Goal: Transaction & Acquisition: Purchase product/service

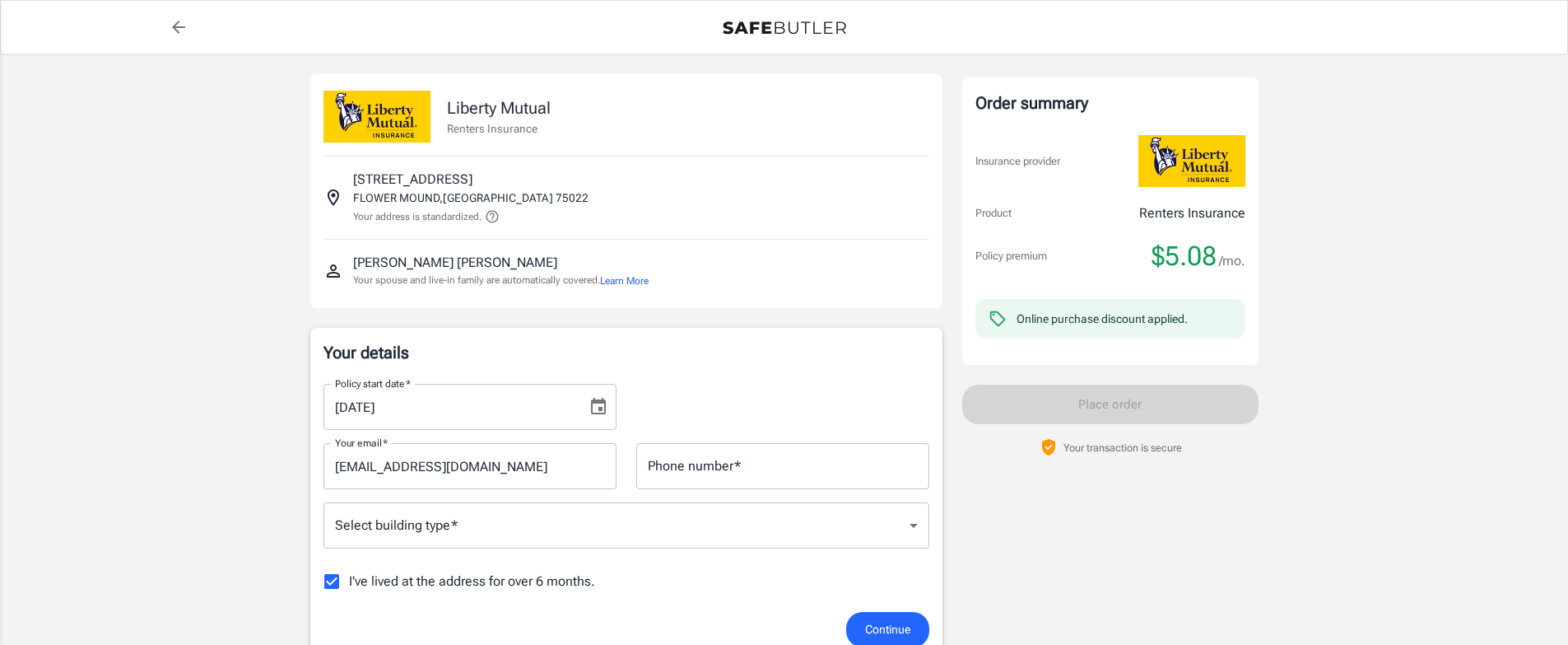
click at [598, 409] on icon "Choose date, selected date is Oct 15, 2025" at bounding box center [598, 406] width 19 height 19
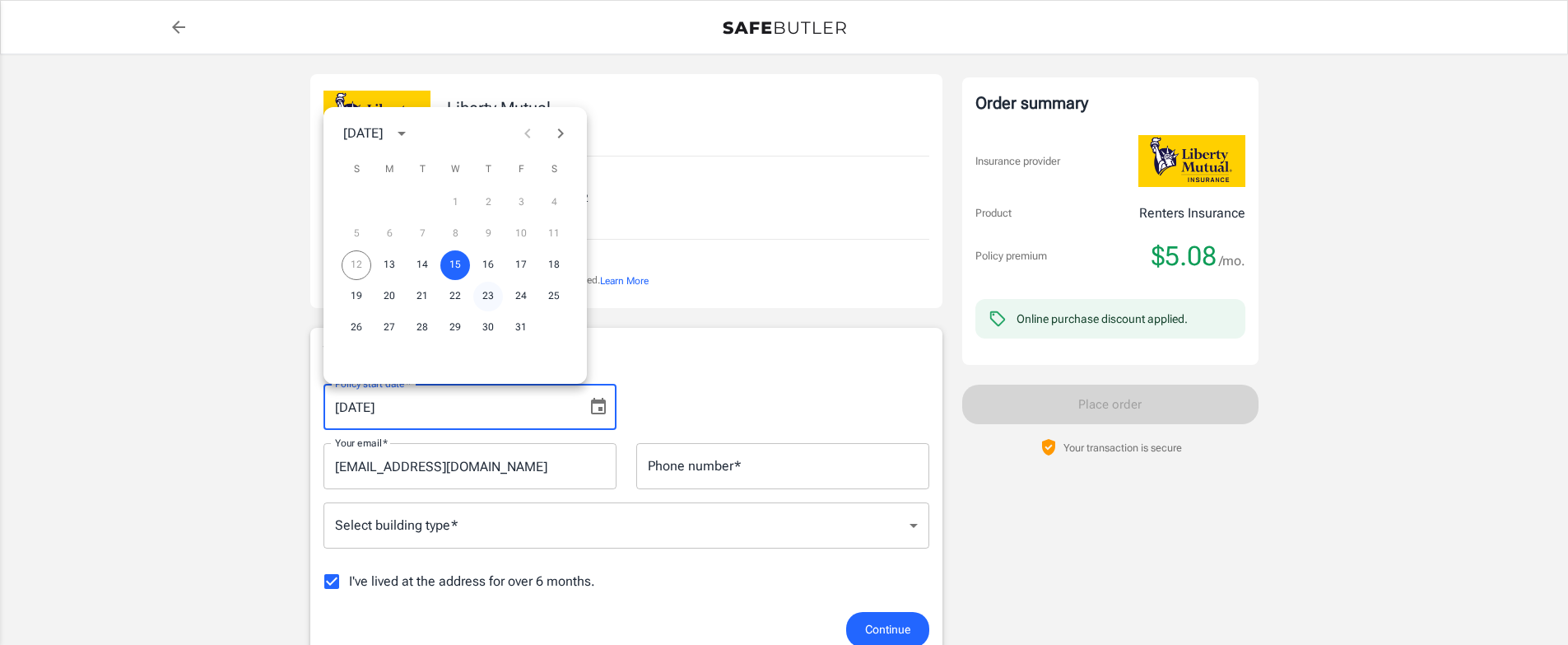
click at [490, 295] on button "23" at bounding box center [488, 296] width 29 height 29
type input "[DATE]"
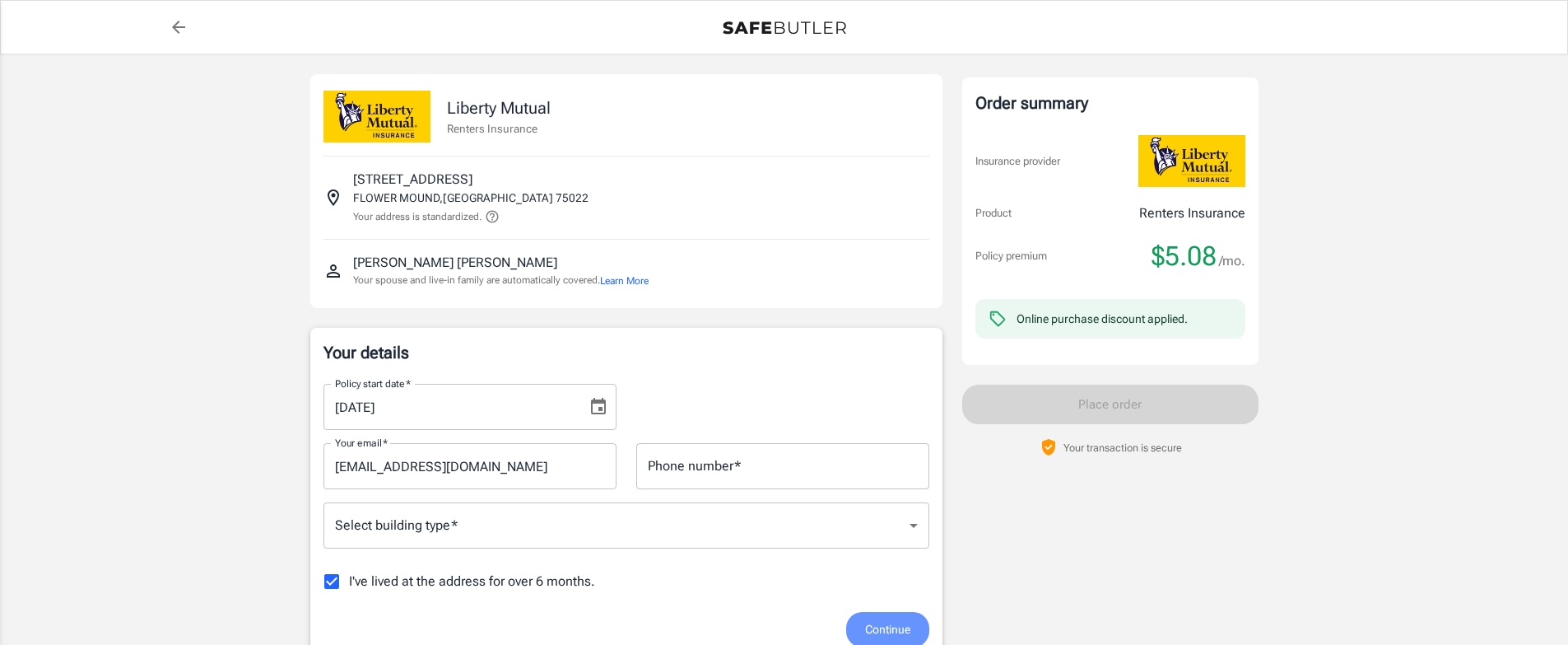
click at [906, 633] on span "Continue" at bounding box center [887, 629] width 45 height 20
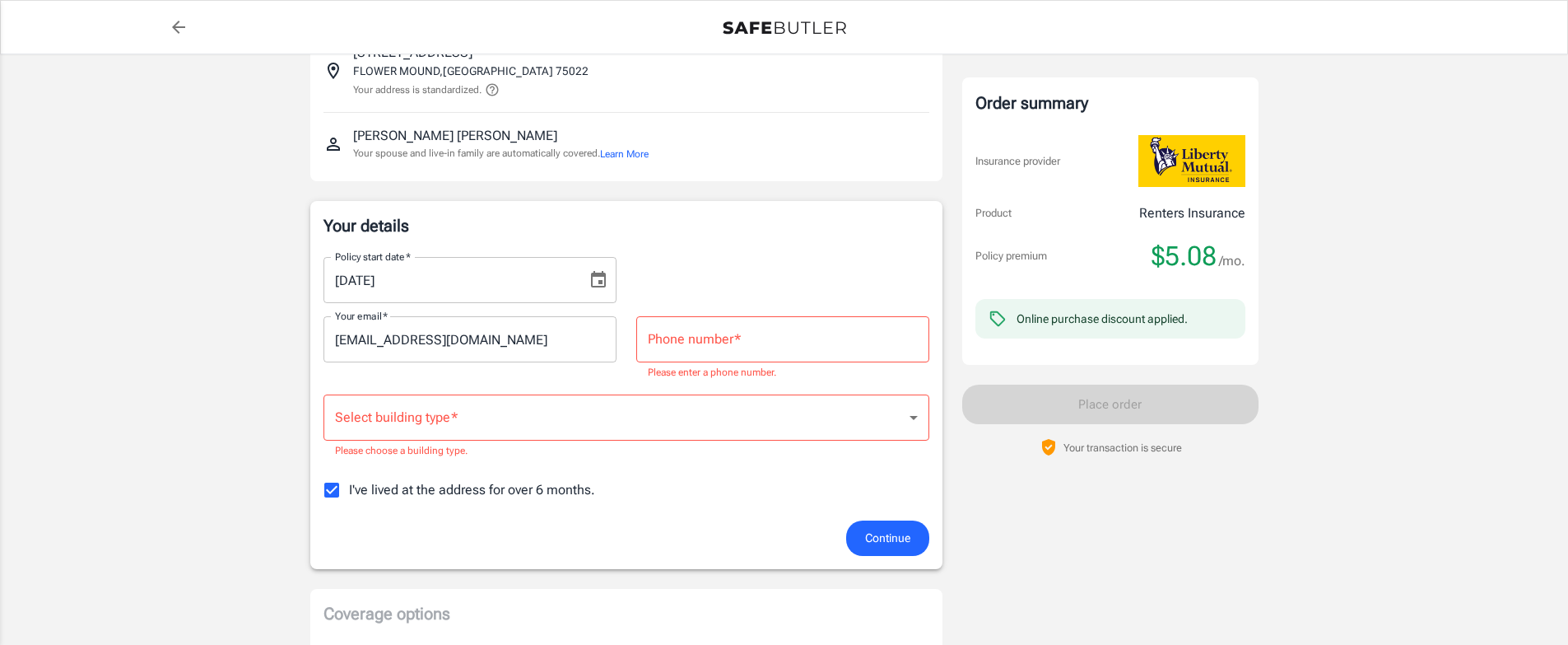
scroll to position [144, 0]
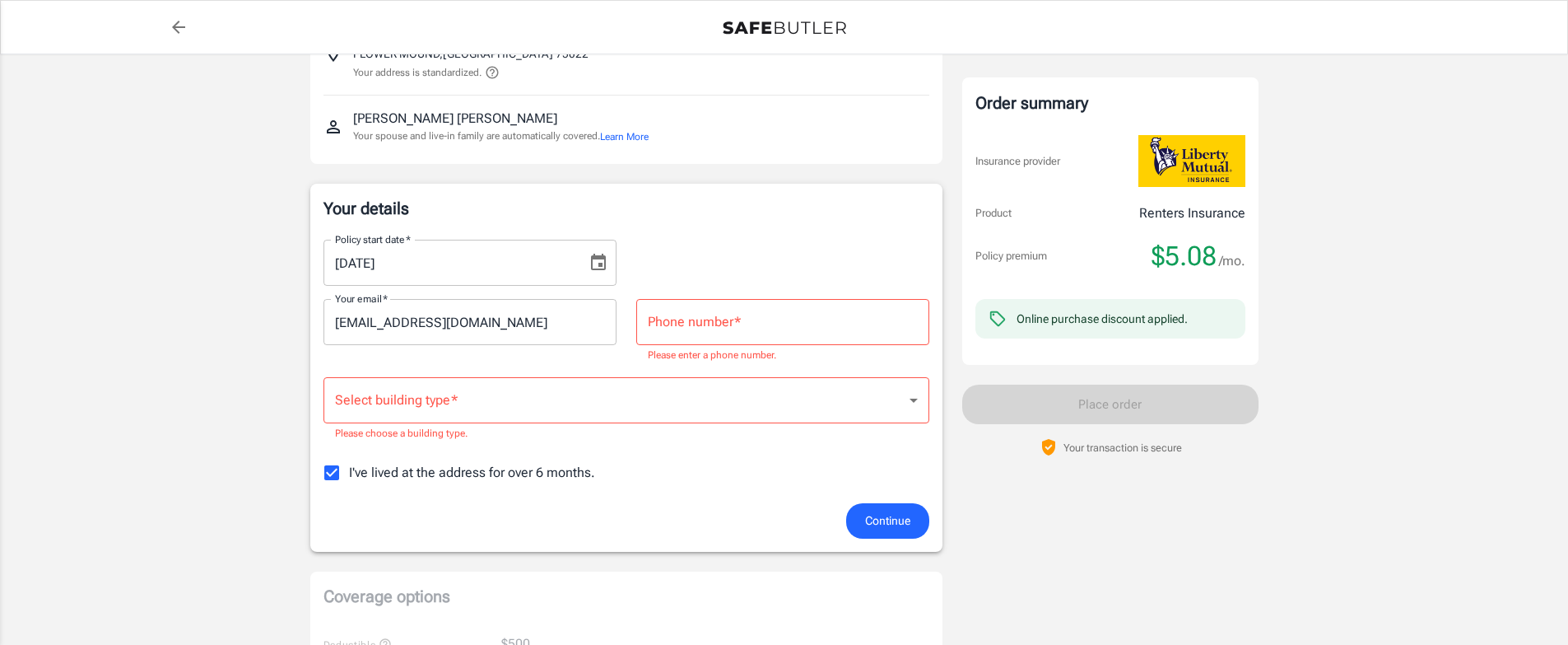
click at [907, 522] on span "Continue" at bounding box center [887, 521] width 45 height 20
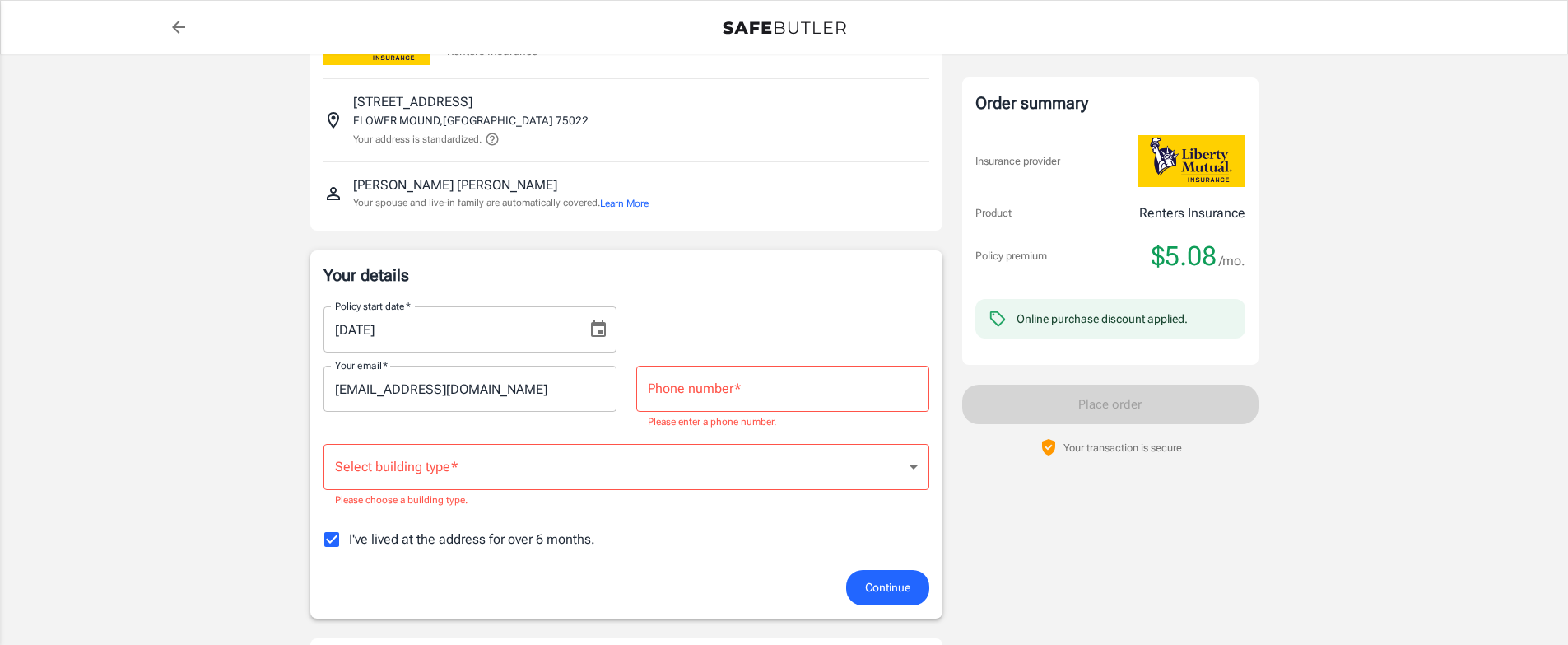
scroll to position [0, 0]
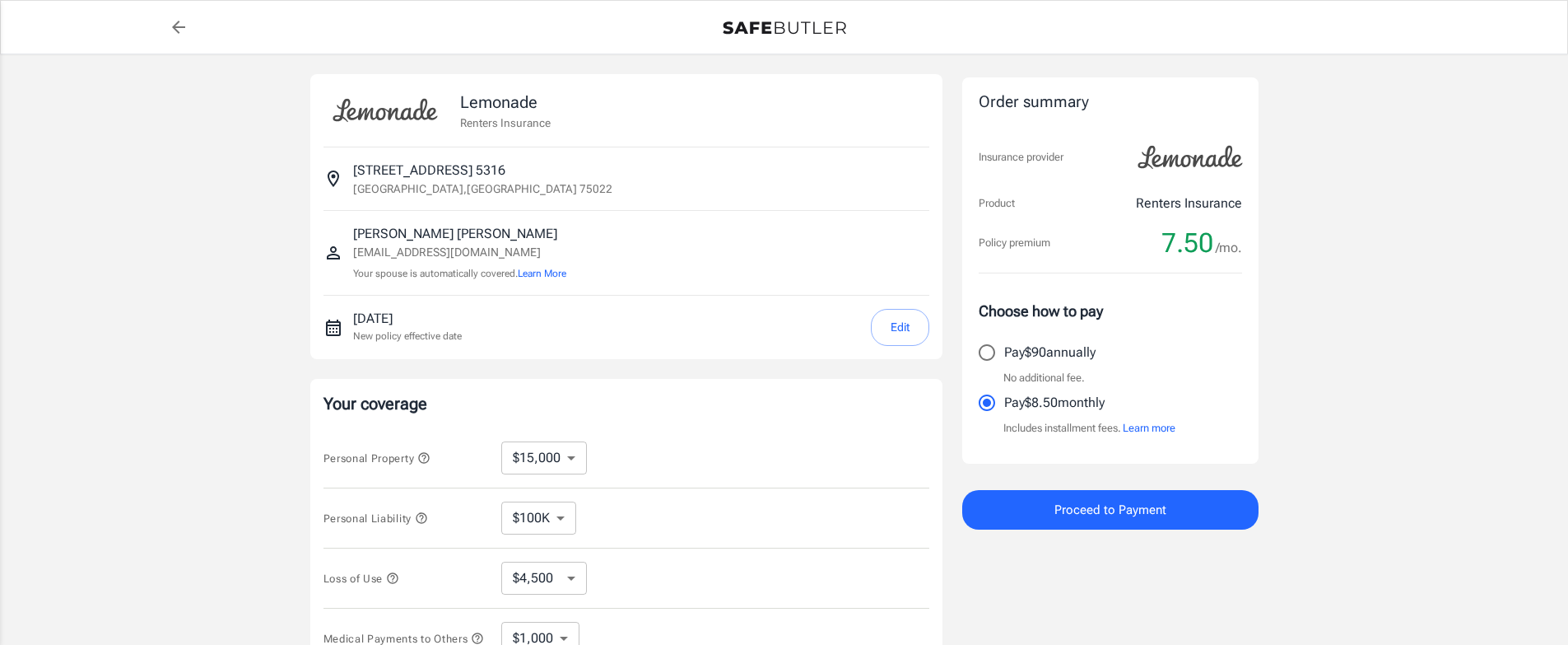
select select "15000"
select select "500"
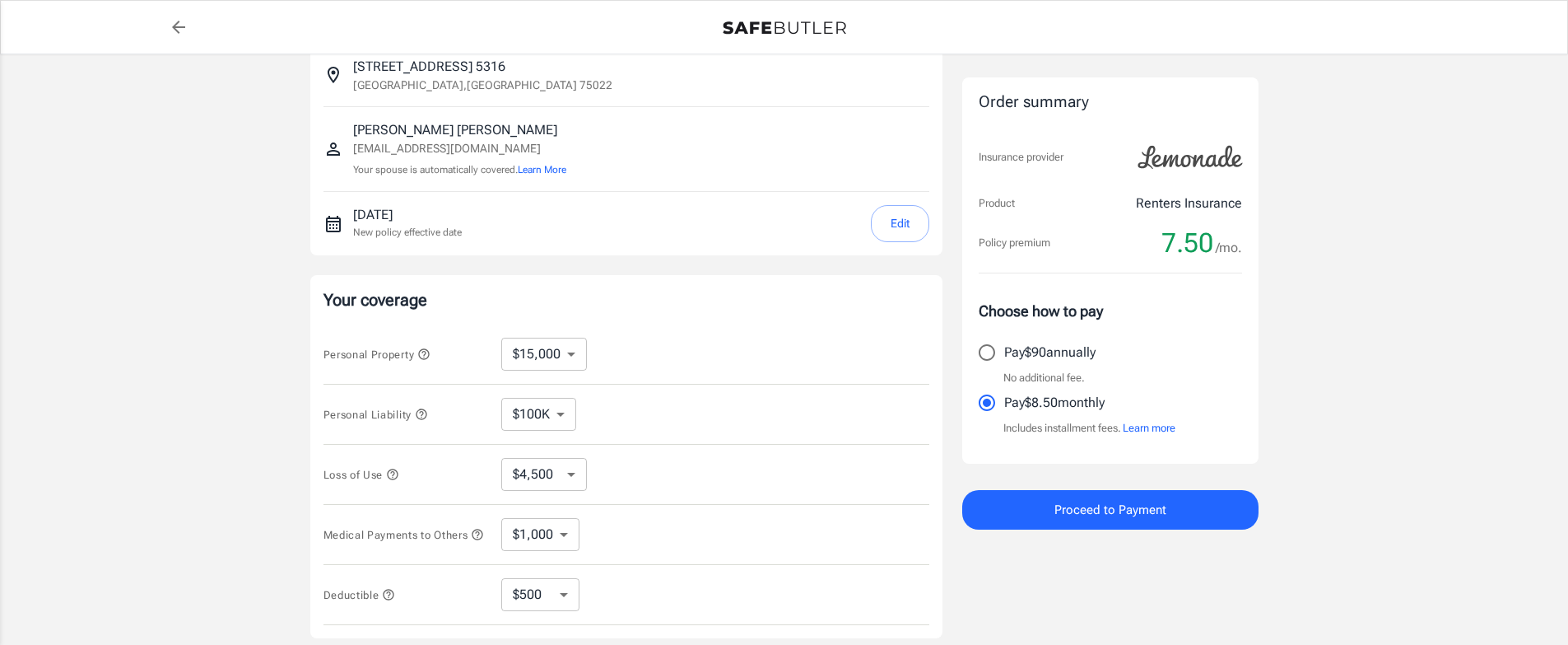
scroll to position [248, 0]
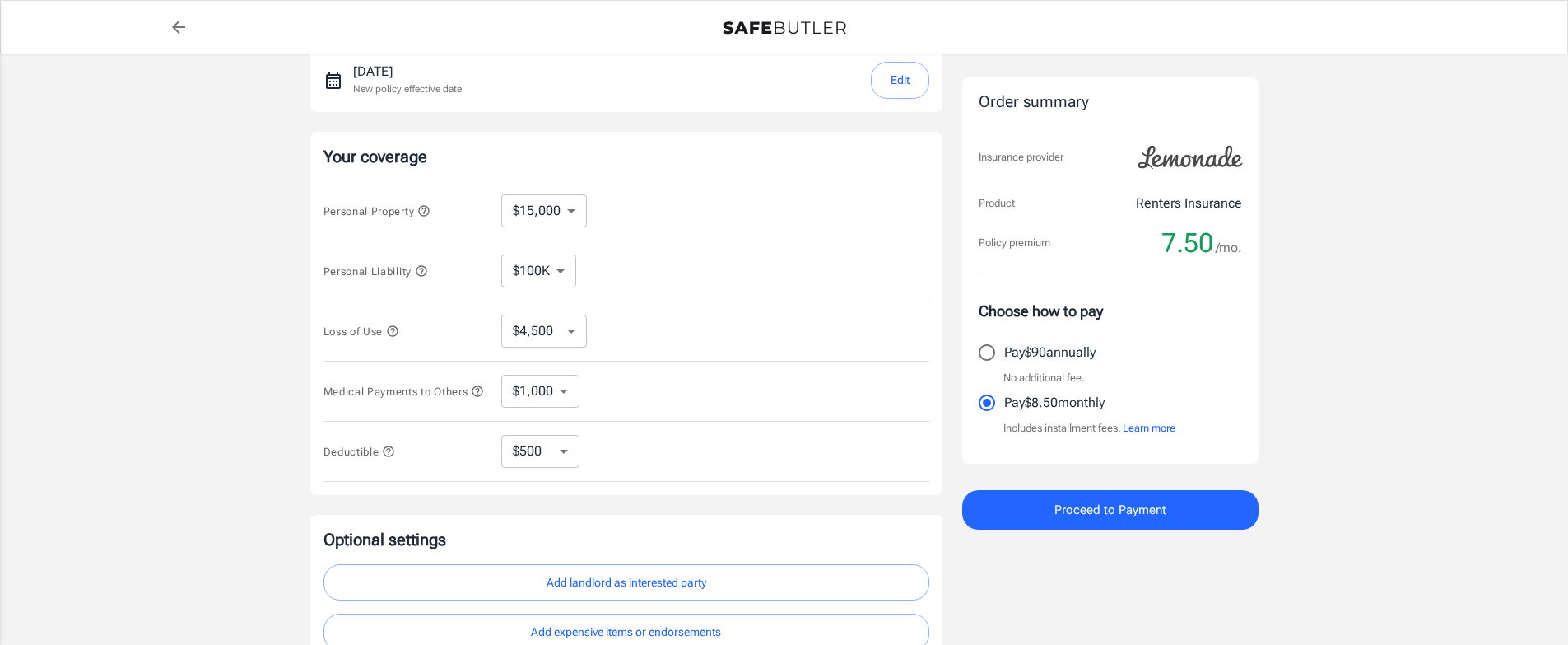
click at [392, 334] on icon "button" at bounding box center [393, 331] width 13 height 13
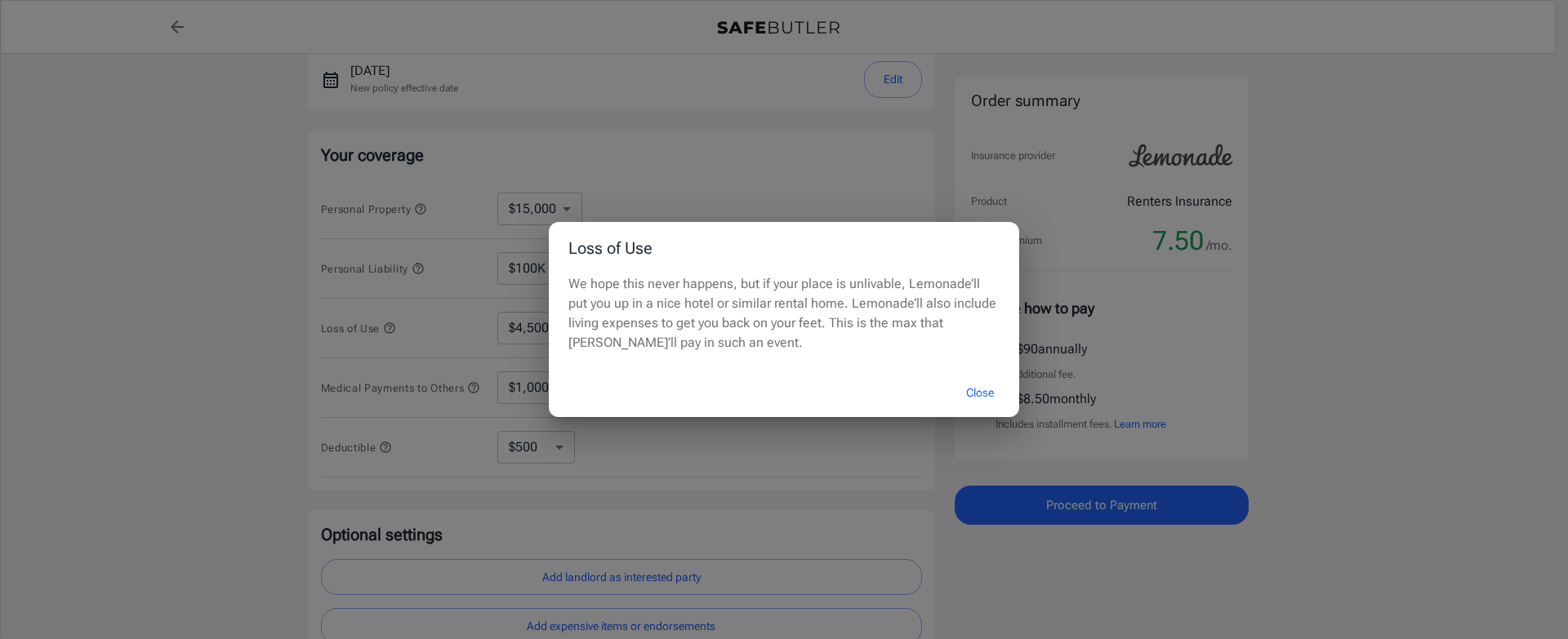
click at [971, 390] on button "Close" at bounding box center [980, 393] width 66 height 35
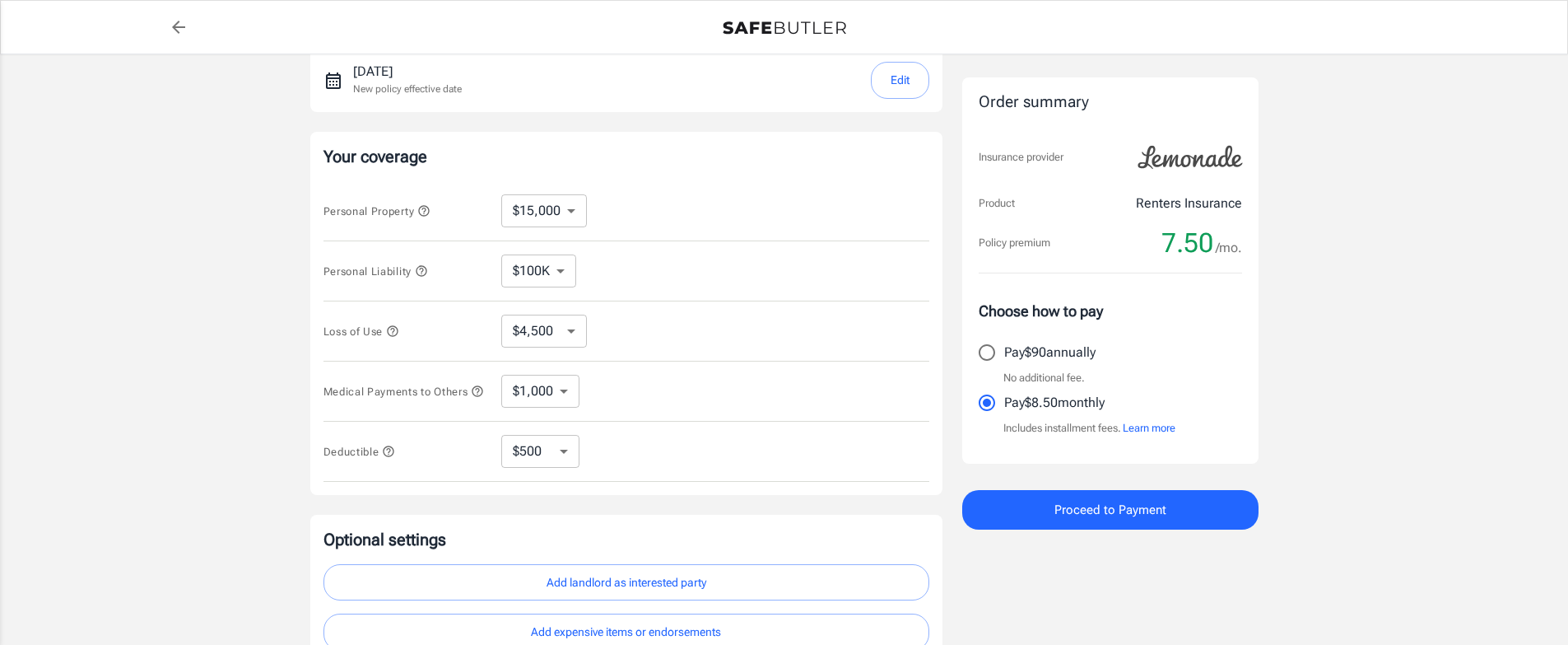
click at [427, 273] on icon "button" at bounding box center [421, 271] width 11 height 11
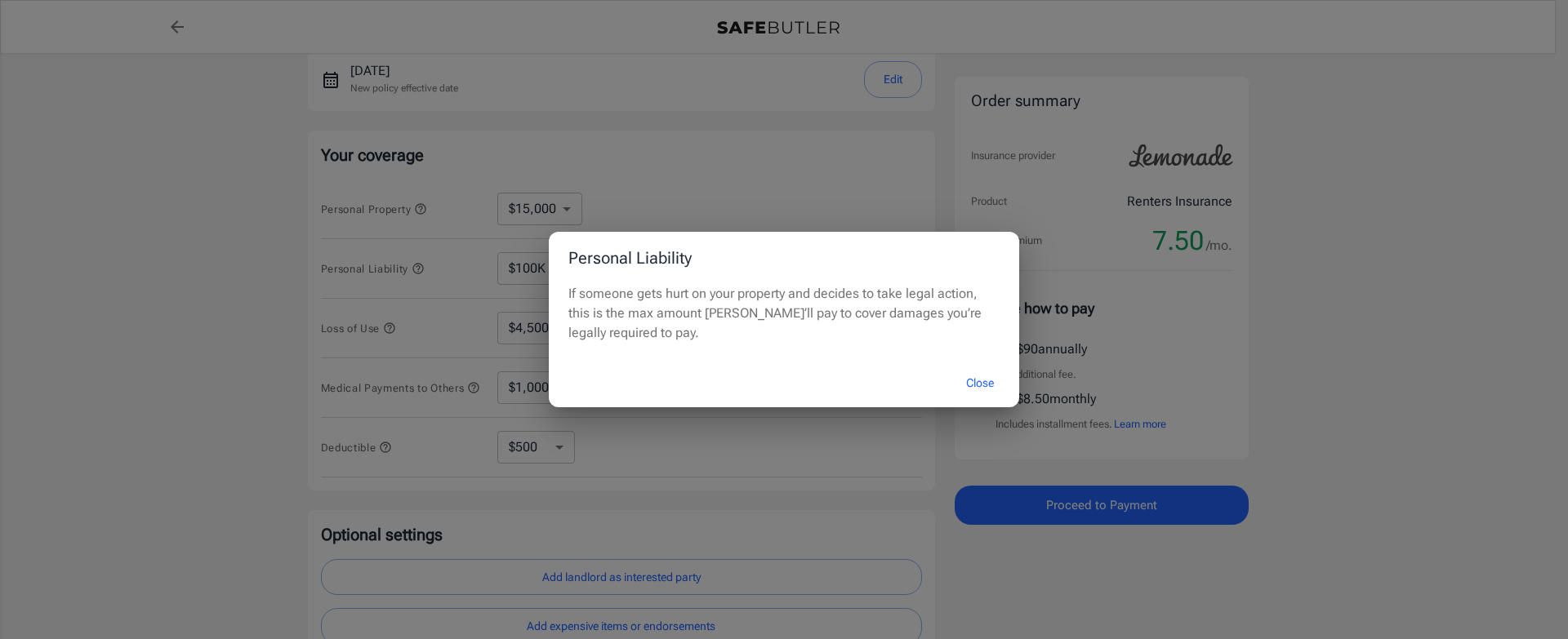
click at [981, 388] on button "Close" at bounding box center [980, 383] width 66 height 35
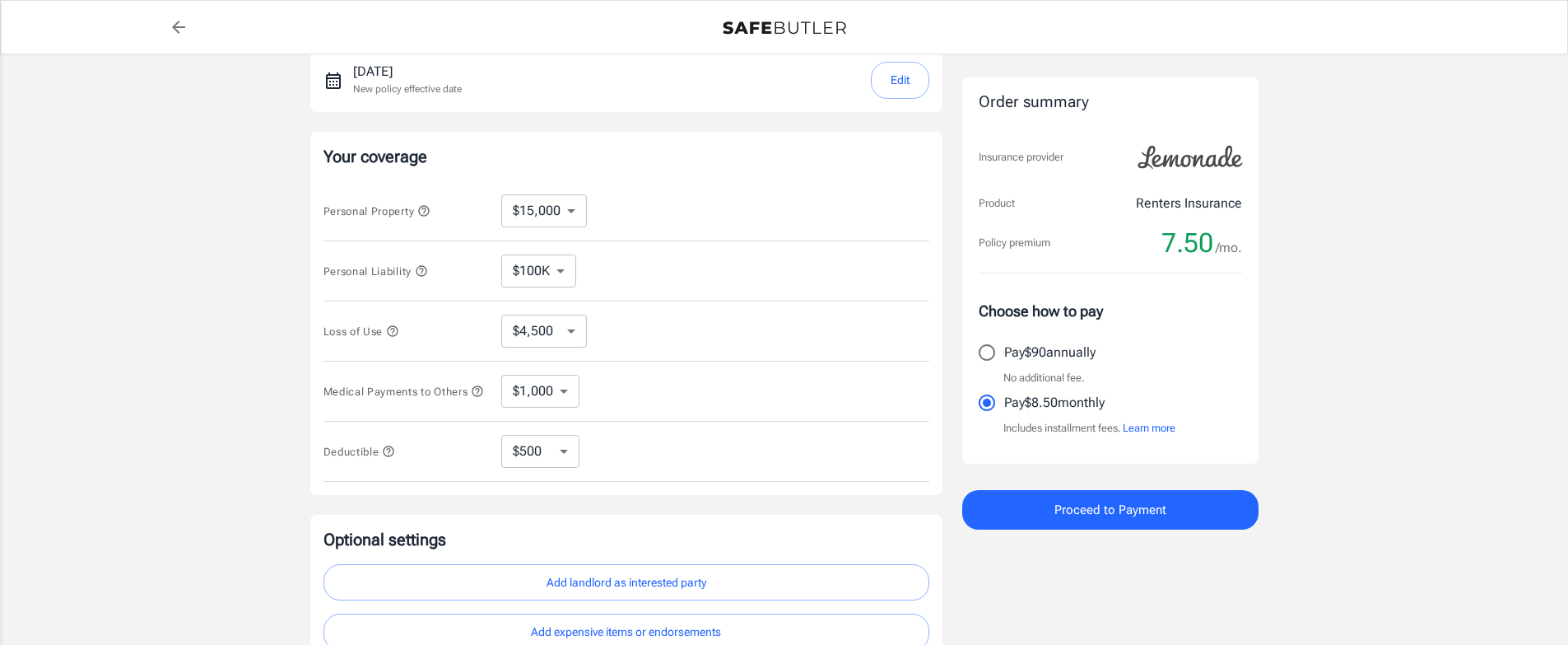
click at [428, 212] on icon "button" at bounding box center [424, 211] width 11 height 11
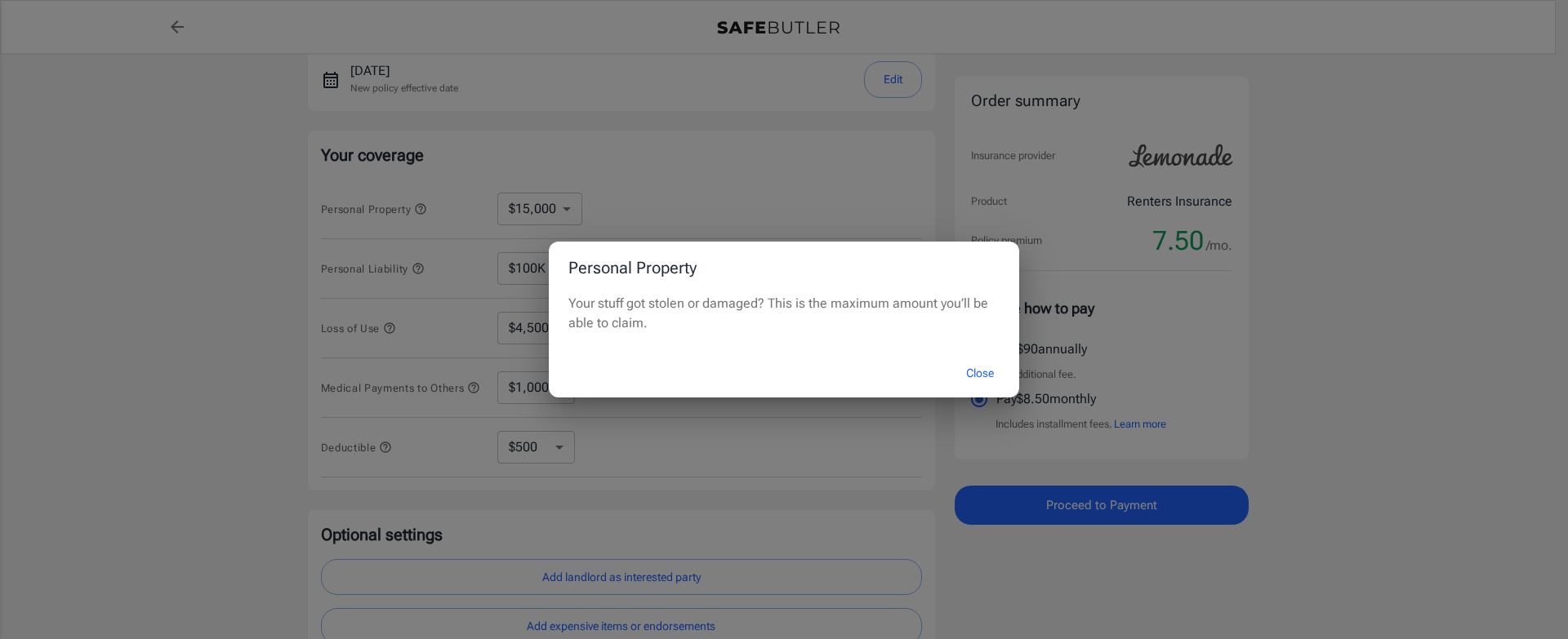
click at [992, 369] on button "Close" at bounding box center [980, 373] width 66 height 35
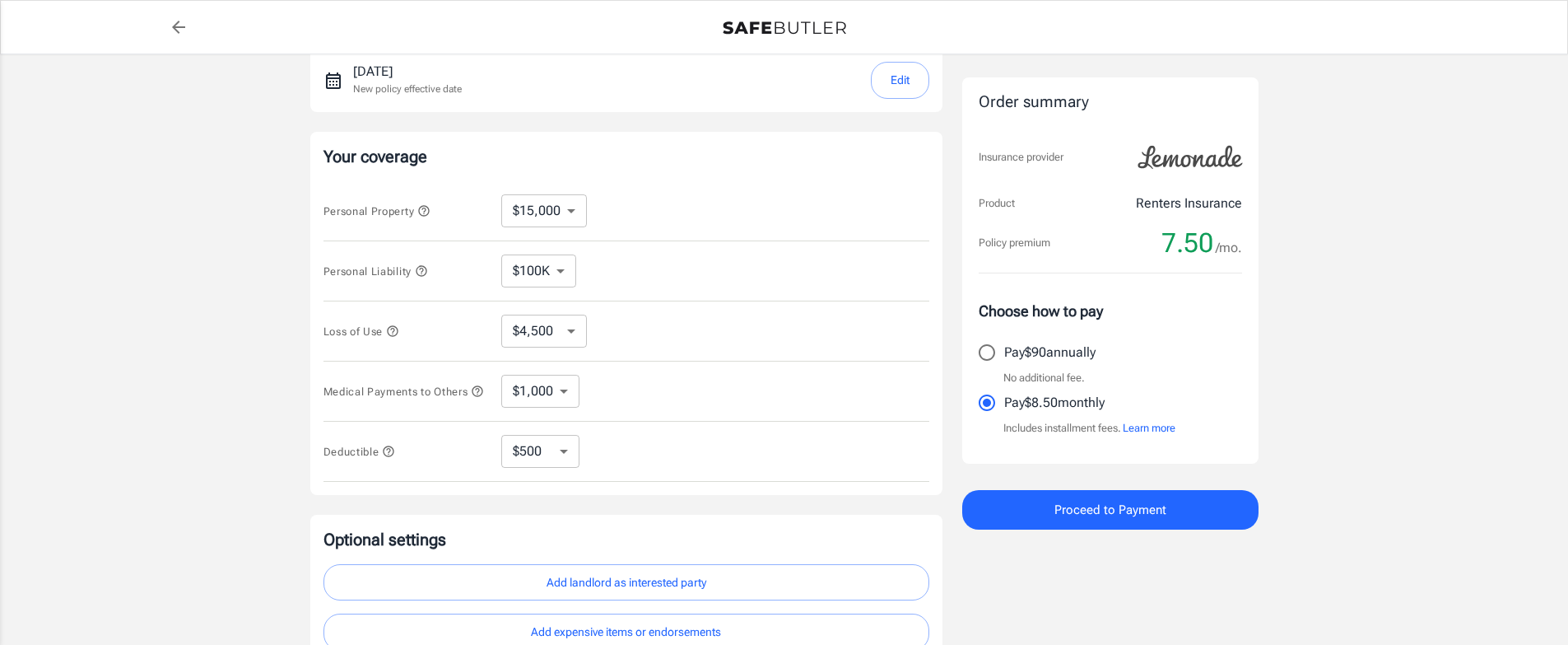
click at [568, 213] on select "$10,000 $15,000 $20,000 $25,000 $30,000 $40,000 $50,000 $100K $150K $200K $250K" at bounding box center [544, 211] width 86 height 33
select select "30000"
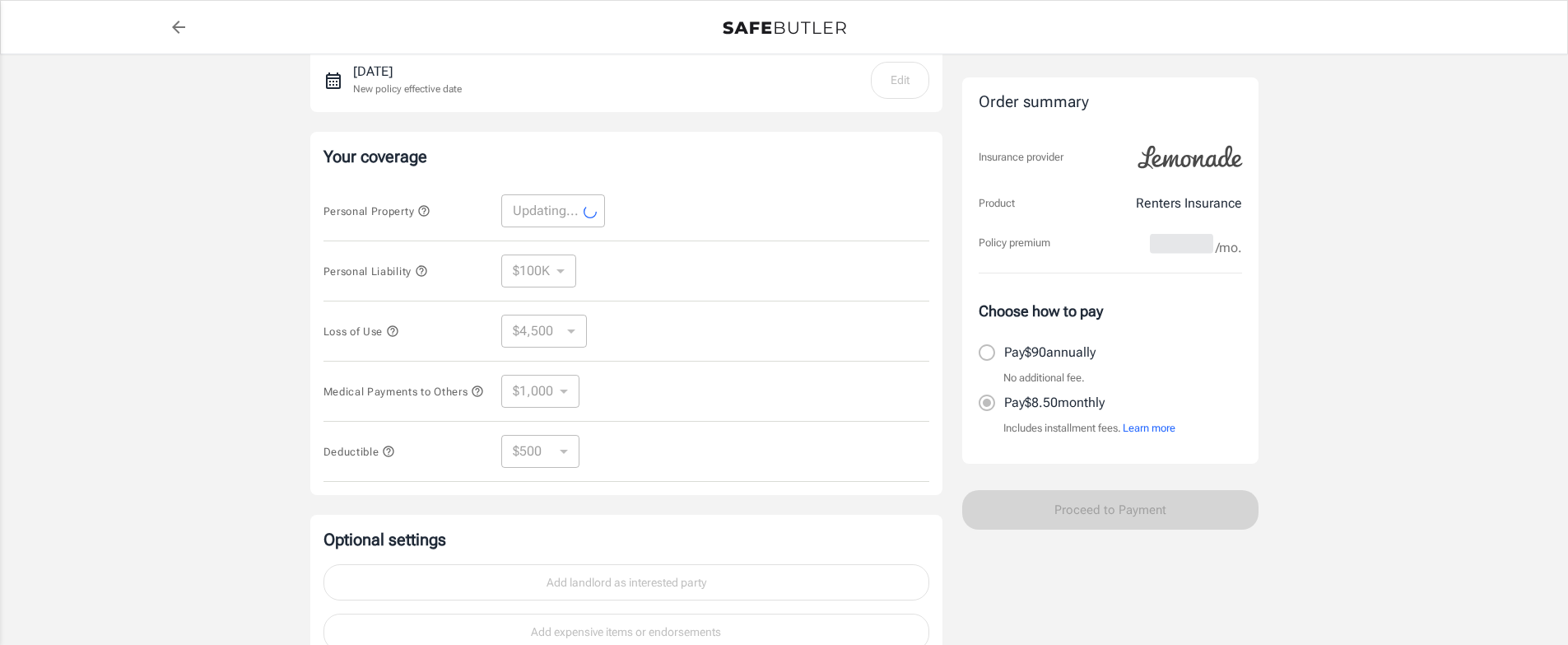
select select "30000"
select select "9000"
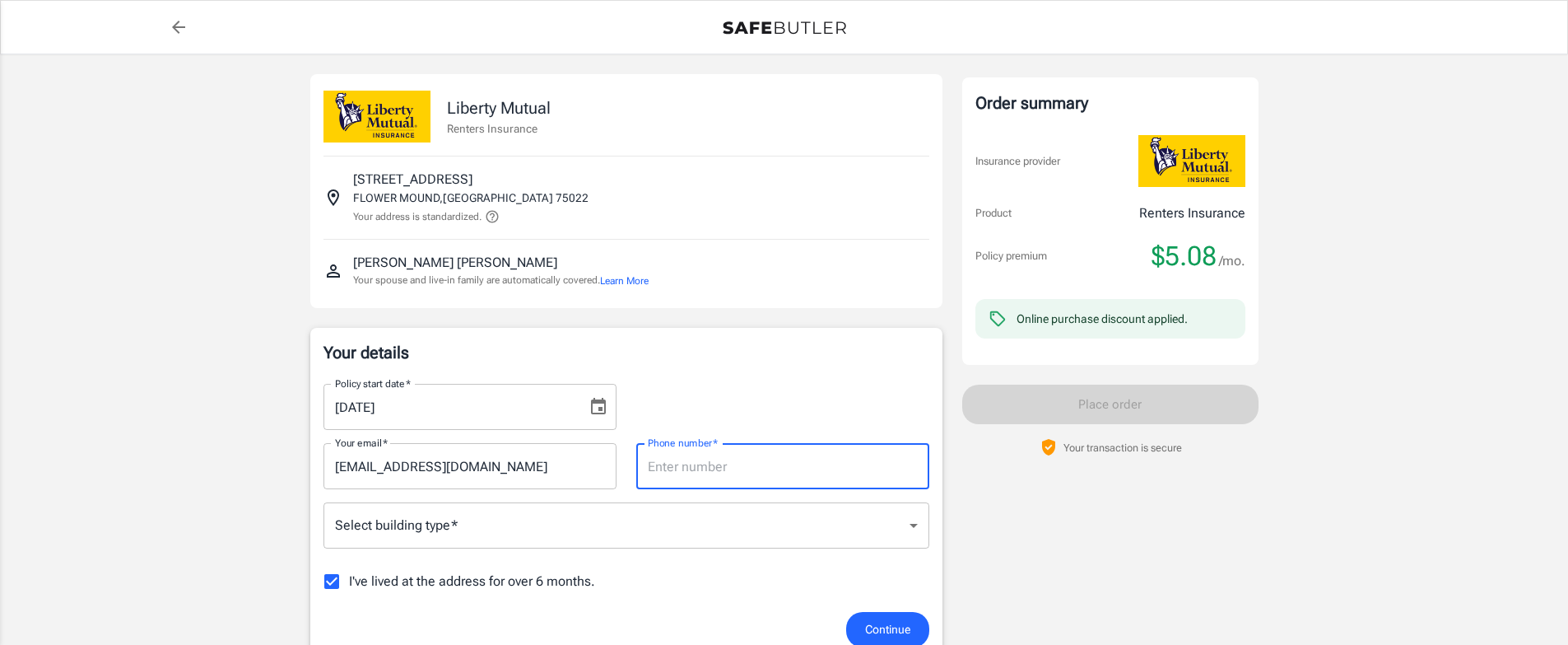
click at [769, 468] on input "Phone number   *" at bounding box center [783, 466] width 293 height 46
type input "1"
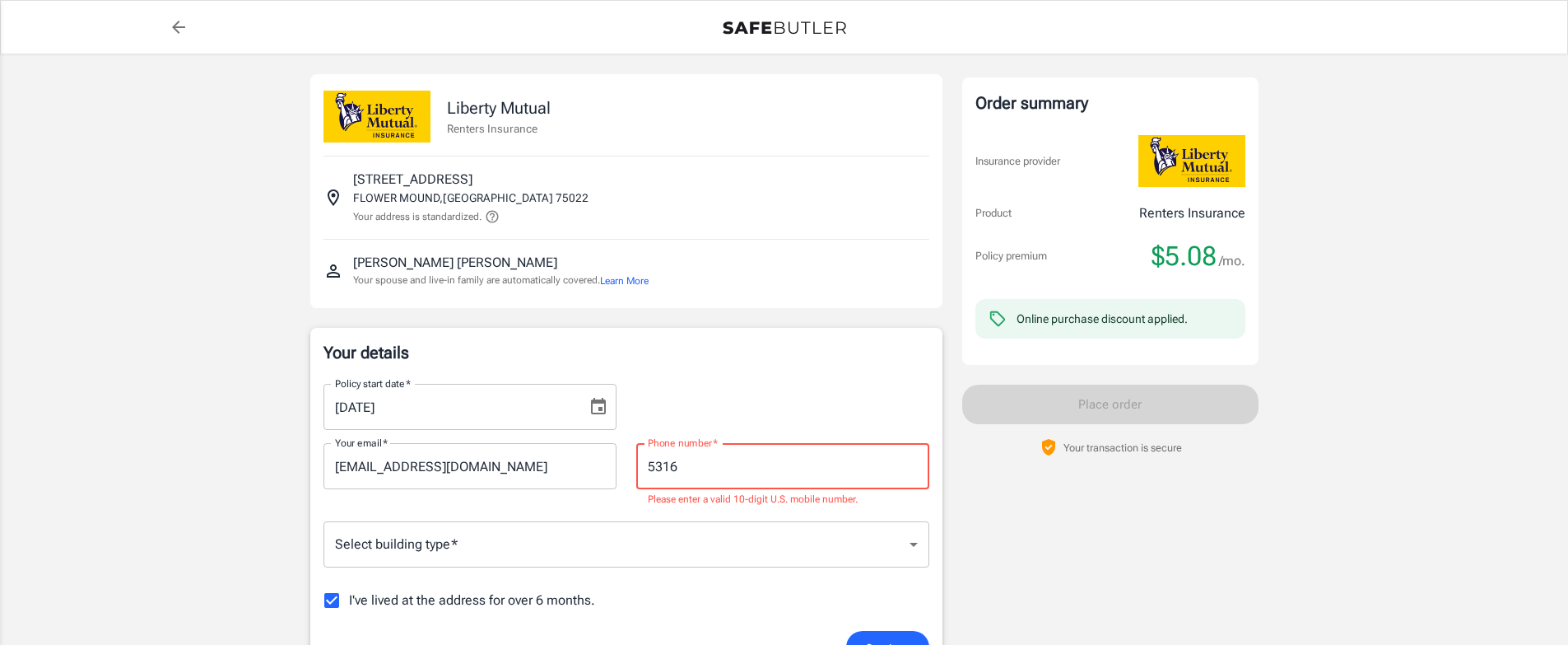
type input "5316"
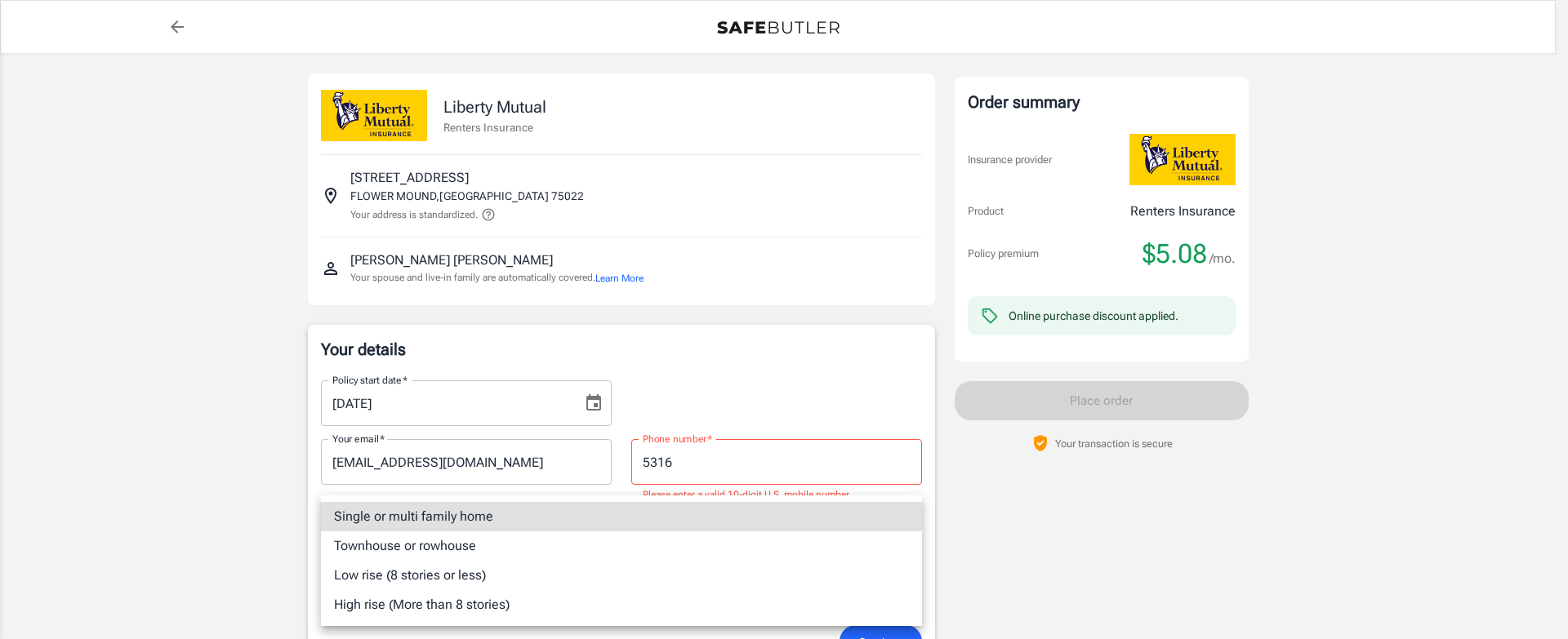
click at [493, 517] on li "Single or multi family home" at bounding box center [621, 516] width 601 height 29
type input "singlefamily"
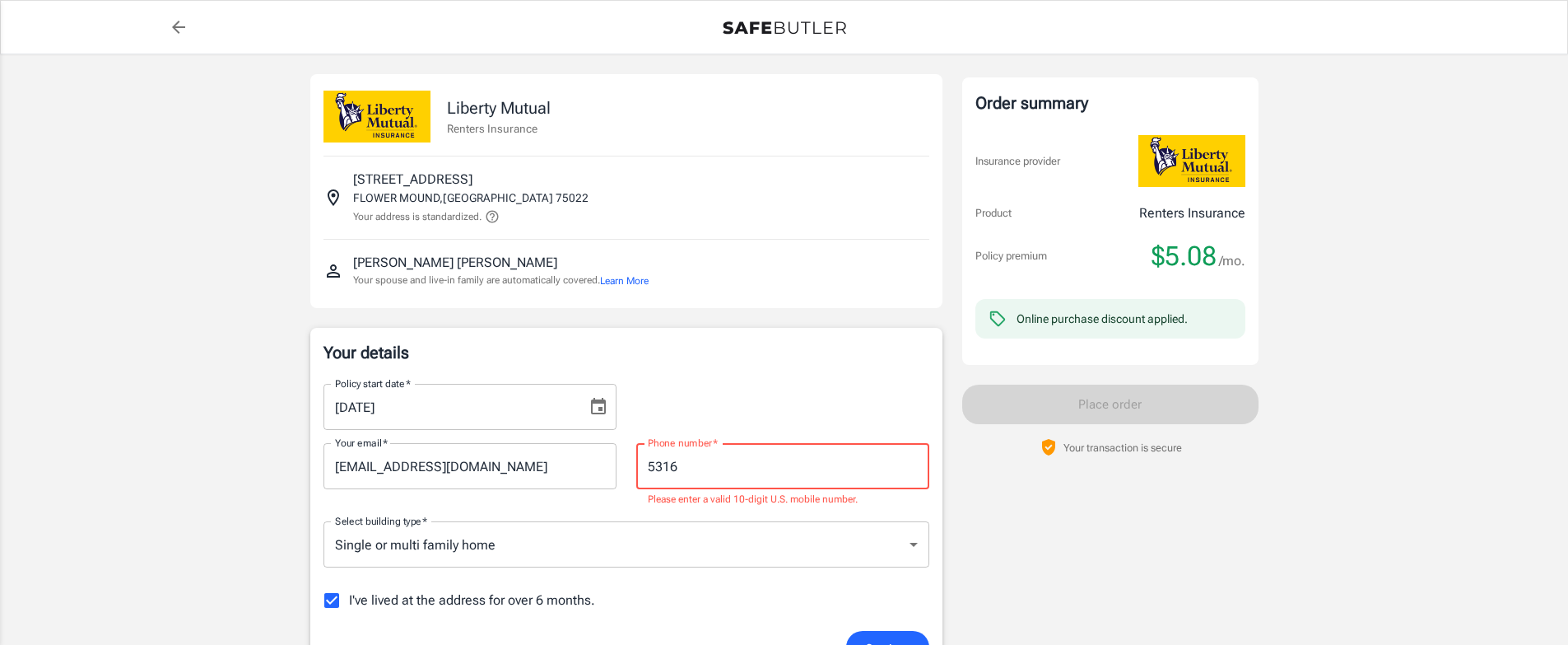
drag, startPoint x: 765, startPoint y: 468, endPoint x: 567, endPoint y: 474, distance: 198.1
click at [567, 474] on div "Your email   * bevberry33@gmail.com Your email   * Phone number   * 5316 Phone …" at bounding box center [626, 468] width 625 height 78
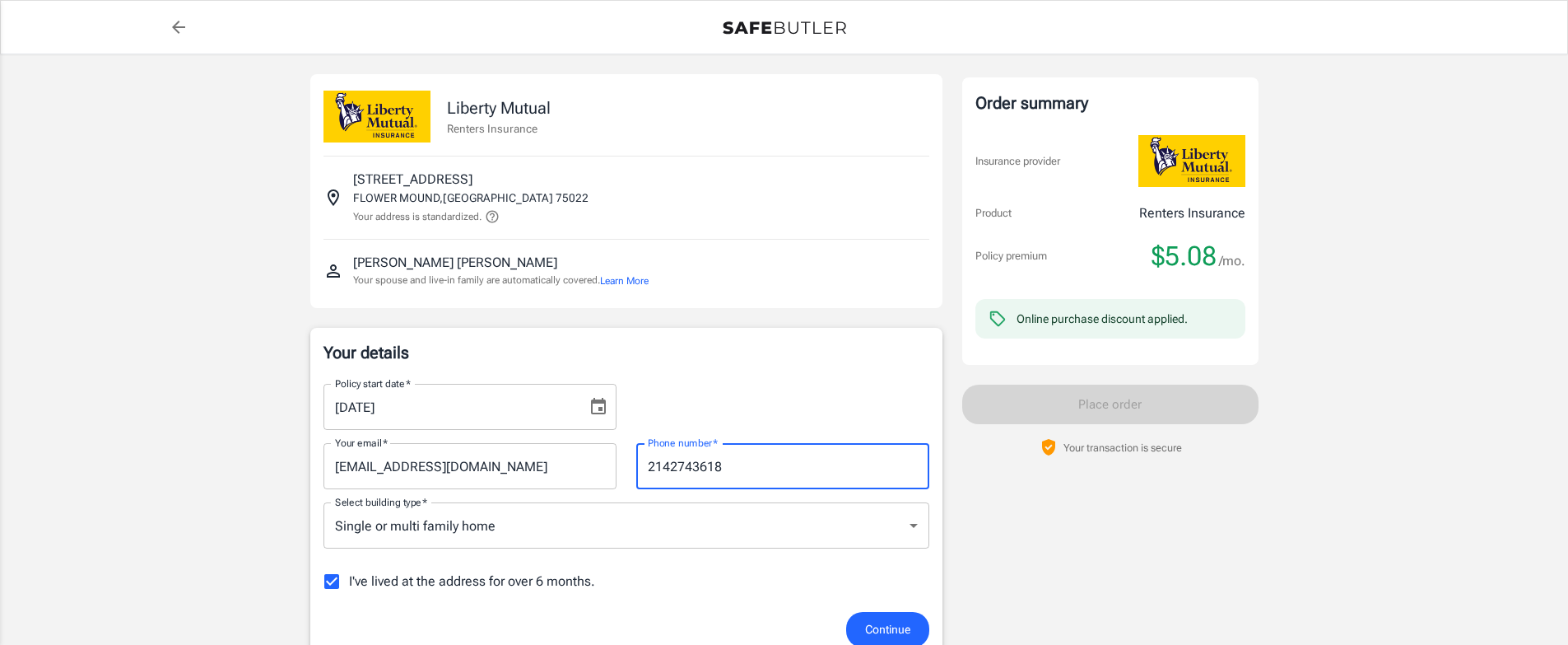
type input "2142743618"
click at [338, 583] on input "I've lived at the address for over 6 months." at bounding box center [332, 582] width 35 height 35
checkbox input "false"
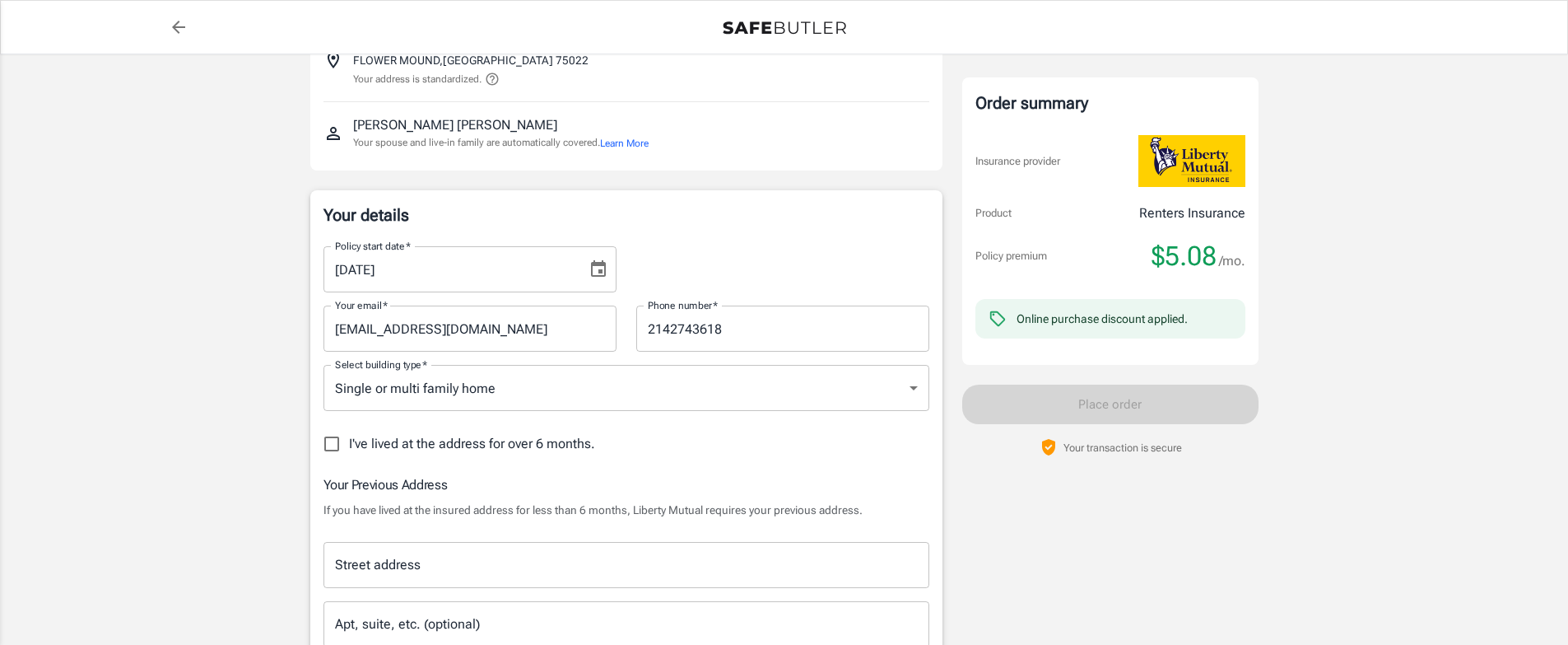
scroll to position [165, 0]
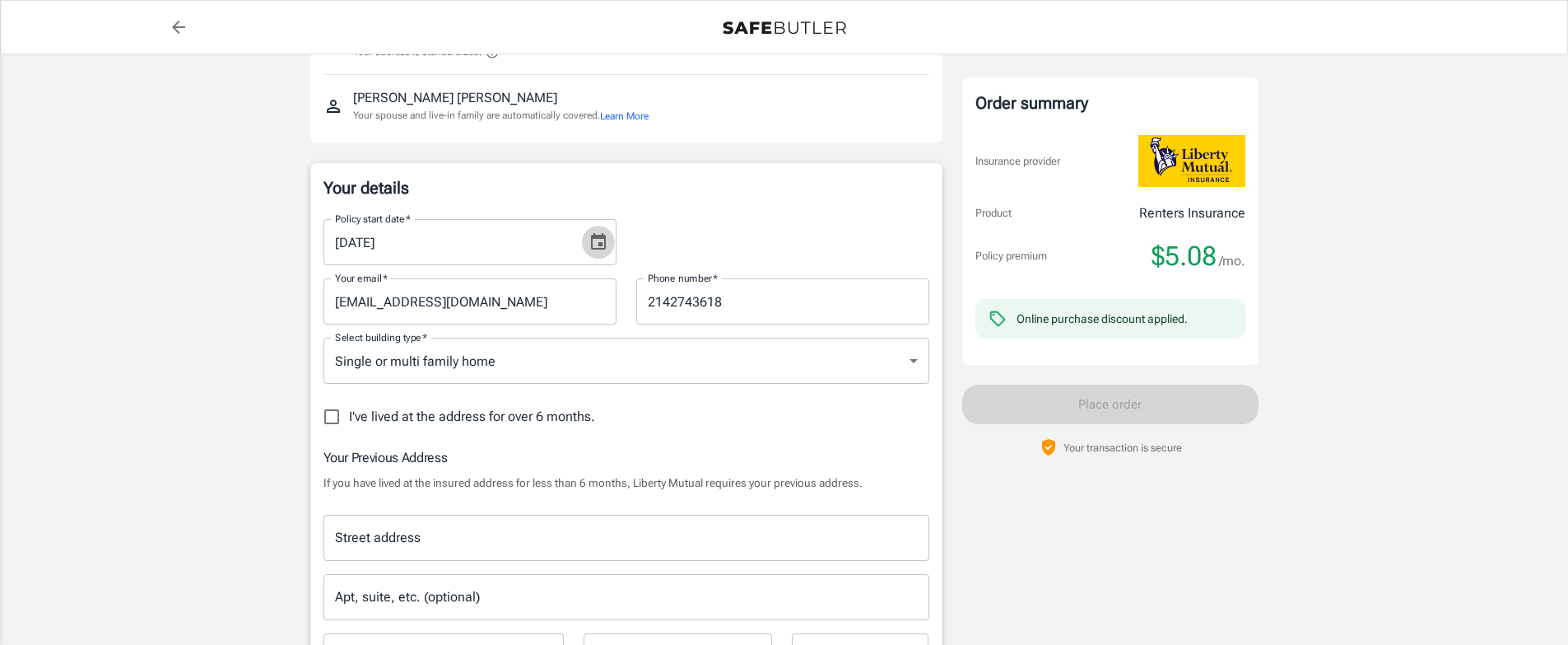
click at [601, 241] on icon "Choose date, selected date is Oct 15, 2025" at bounding box center [598, 241] width 19 height 19
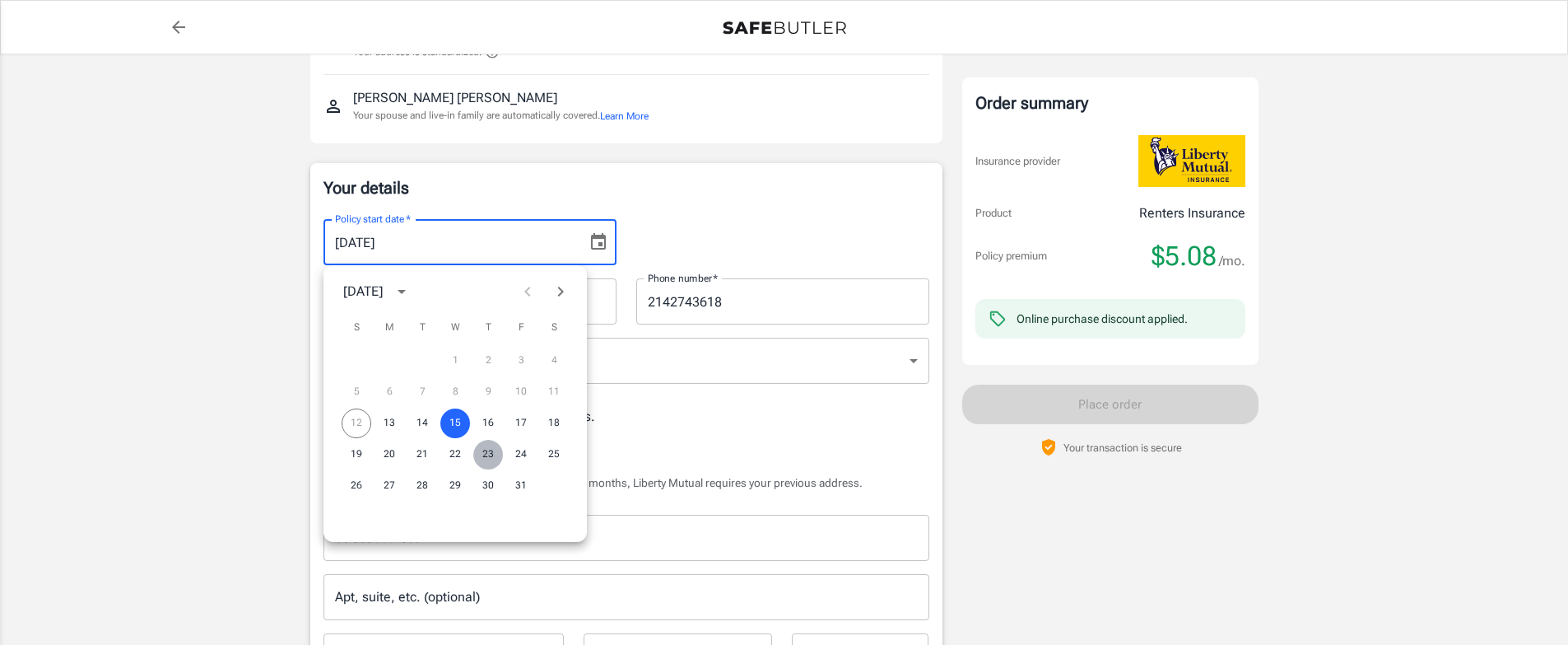
click at [483, 452] on button "23" at bounding box center [488, 455] width 29 height 29
type input "[DATE]"
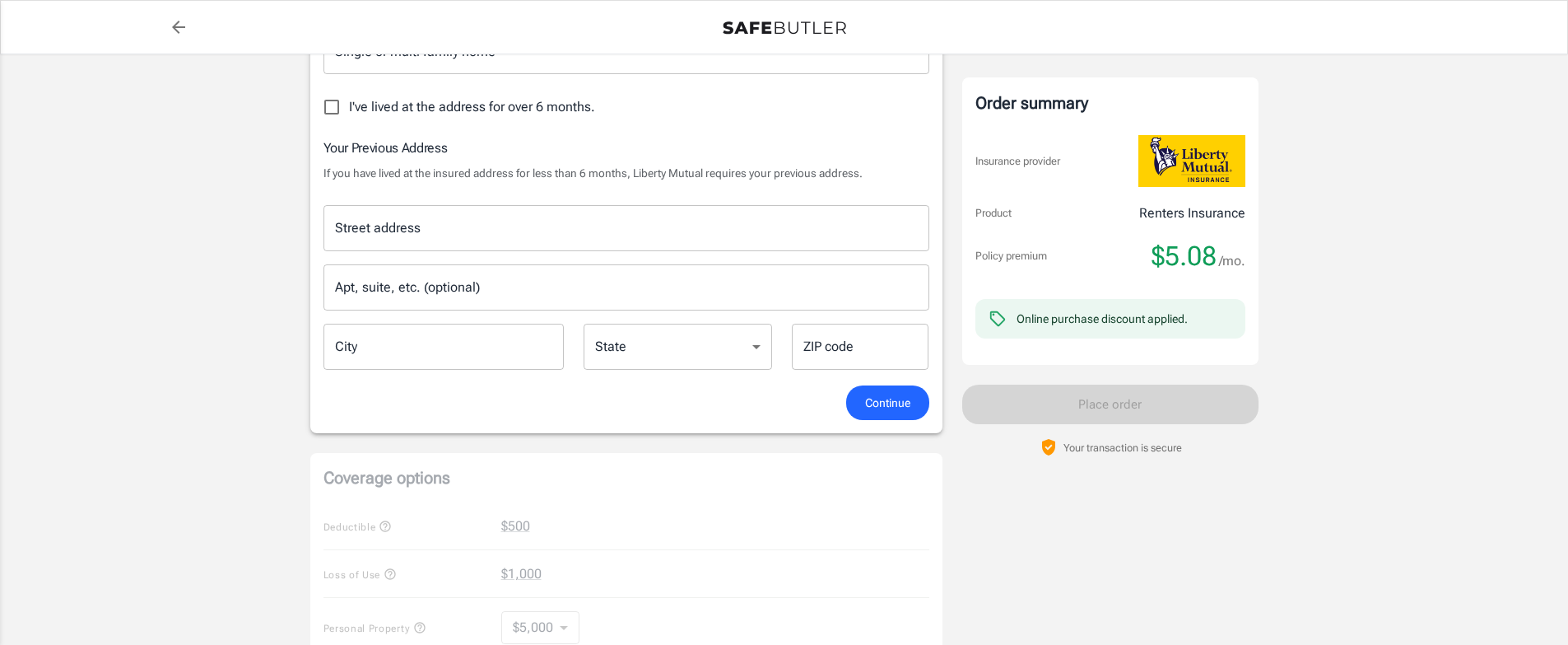
scroll to position [494, 0]
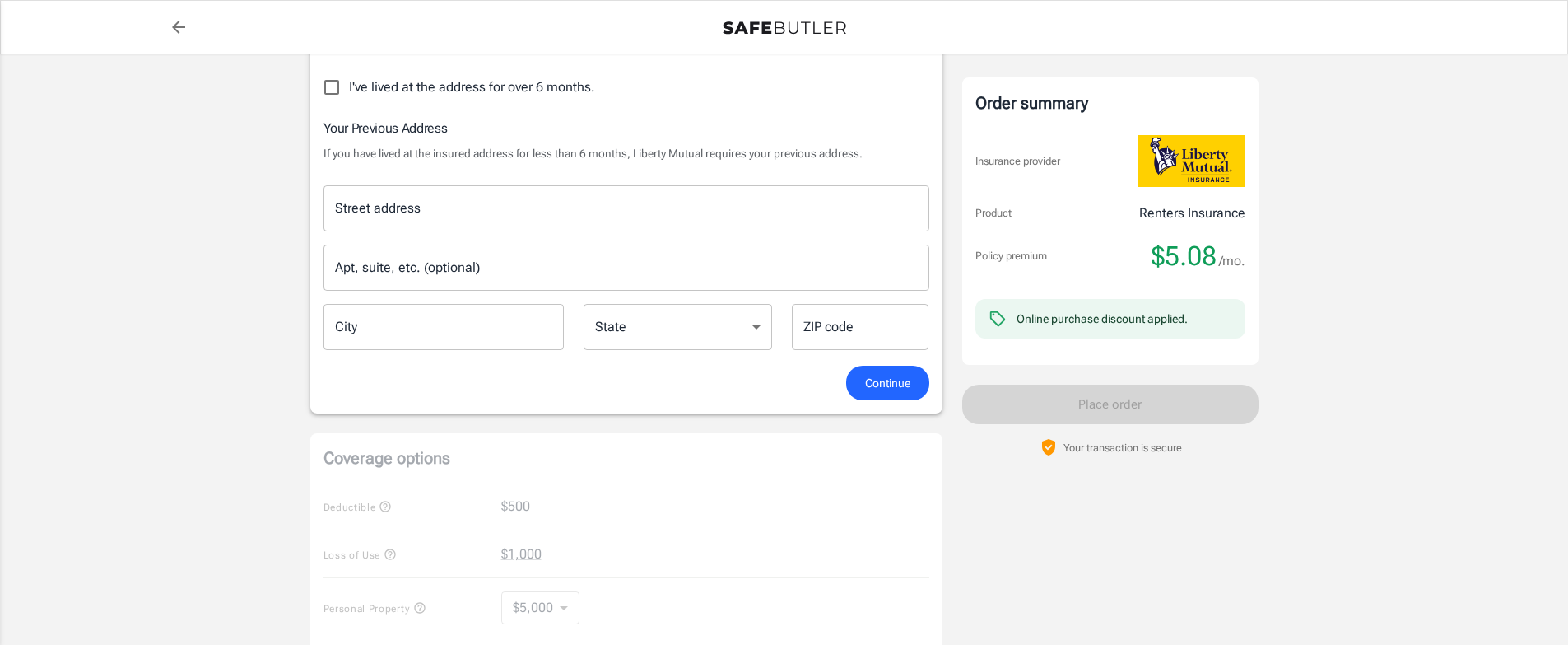
click at [410, 210] on input "Street address" at bounding box center [626, 208] width 591 height 31
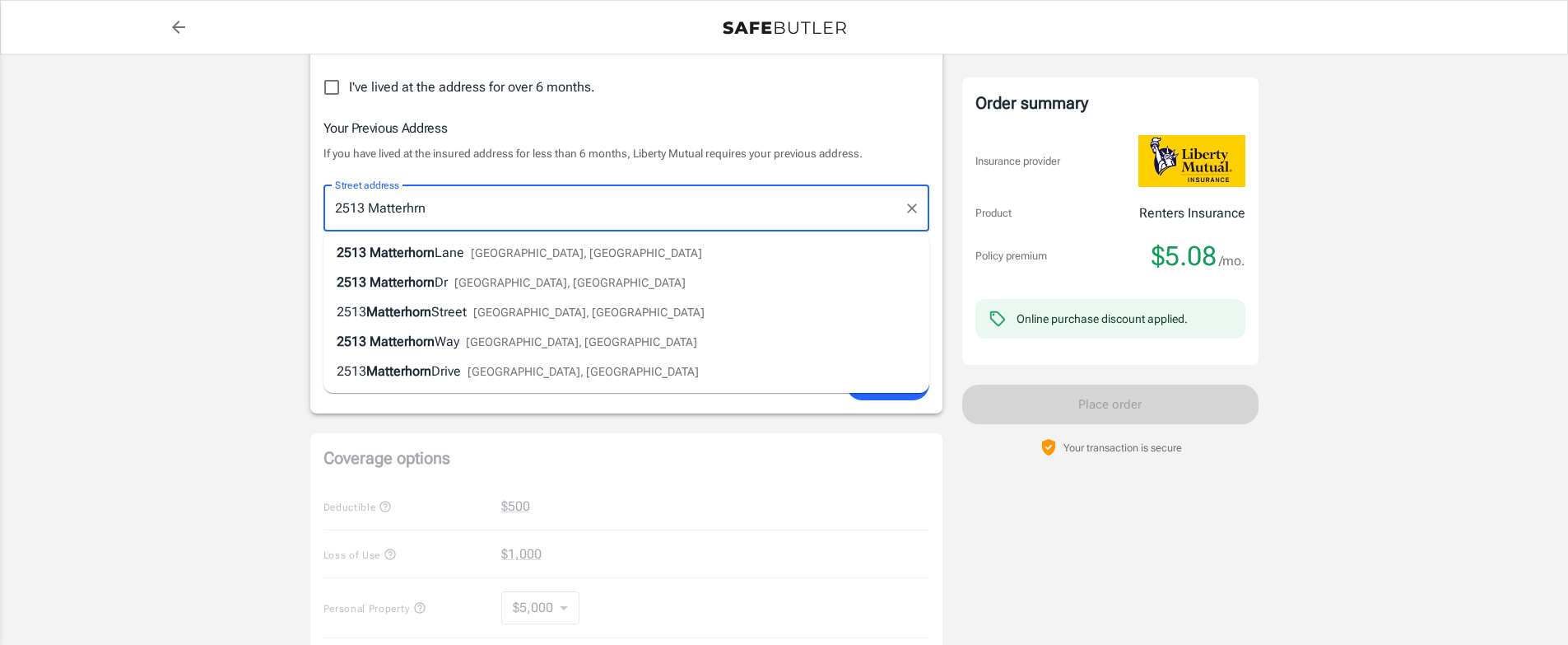
click at [500, 248] on span "Flower Mound, TX" at bounding box center [587, 253] width 232 height 13
type input "2513 Matterhorn Lane"
type input "Flower Mound"
select select "[GEOGRAPHIC_DATA]"
type input "75022"
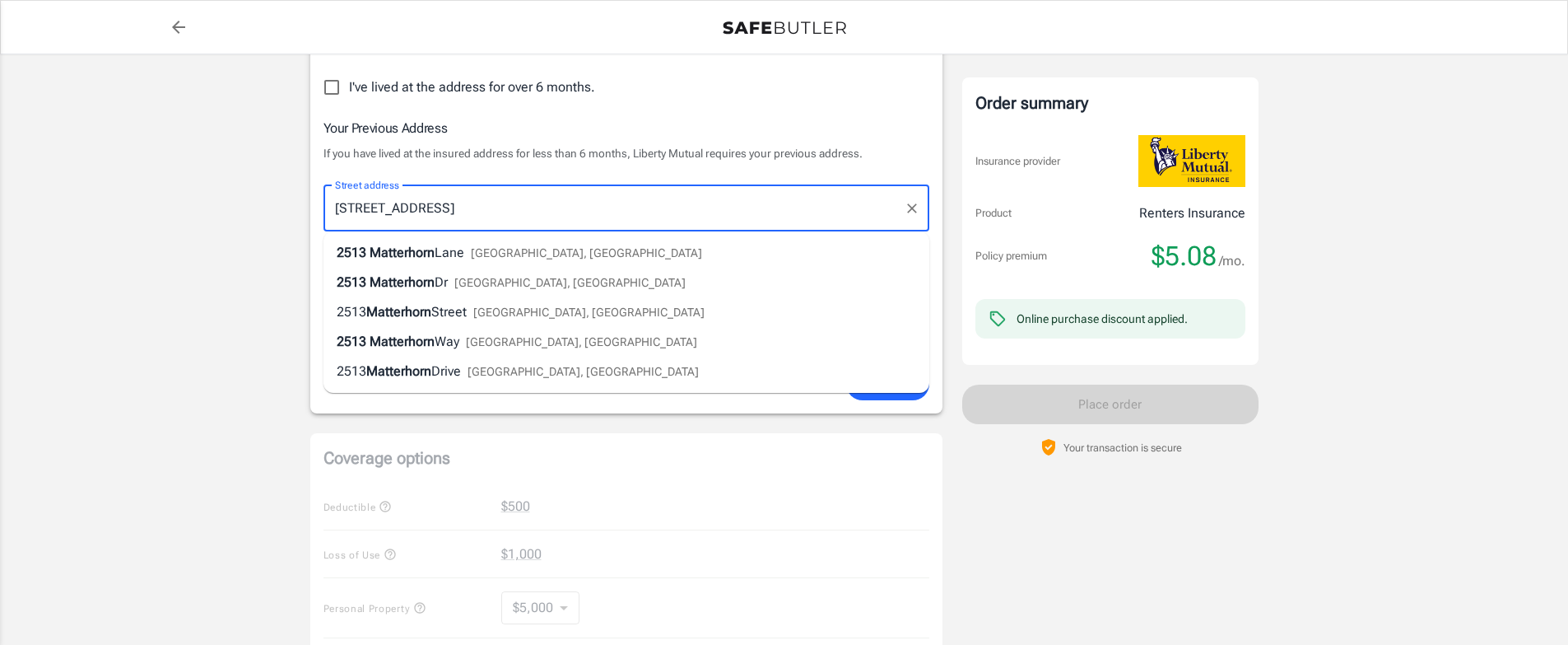
type input "2513 Matterhorn Lane"
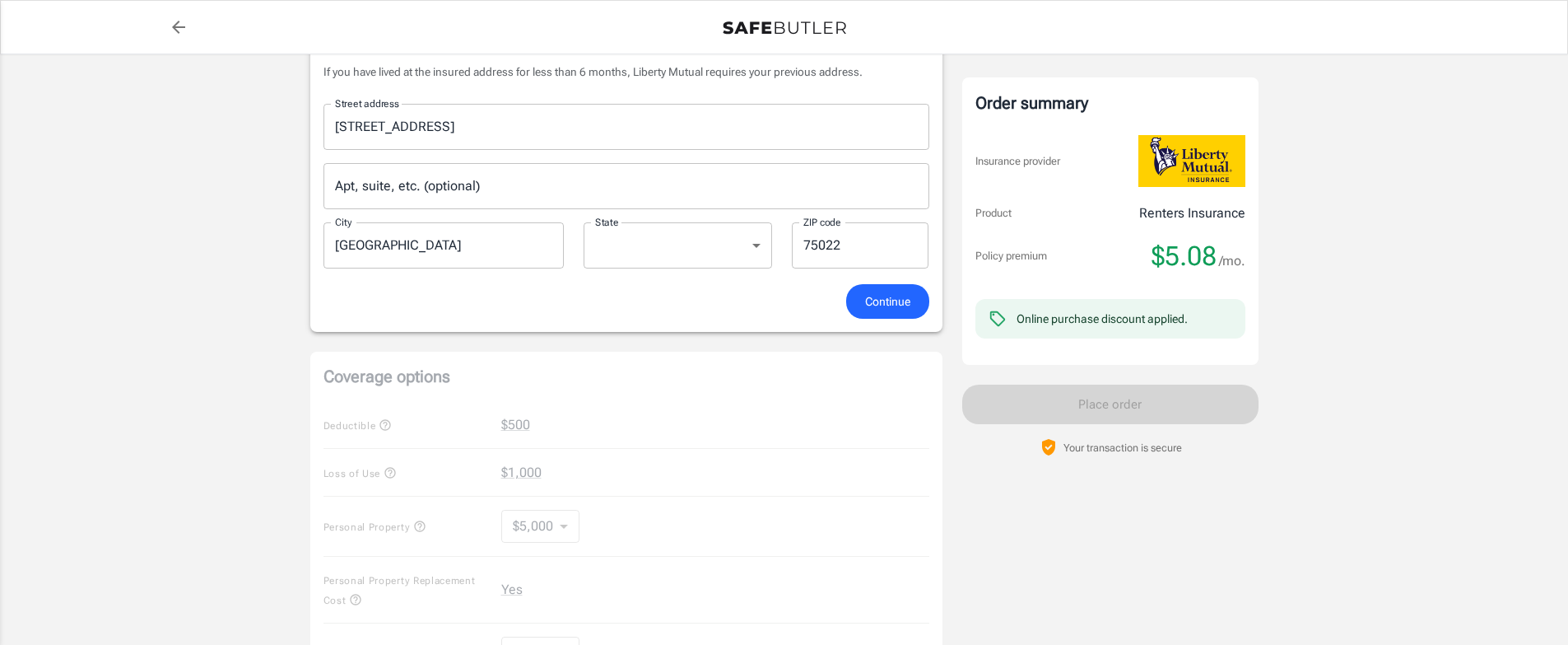
scroll to position [314, 0]
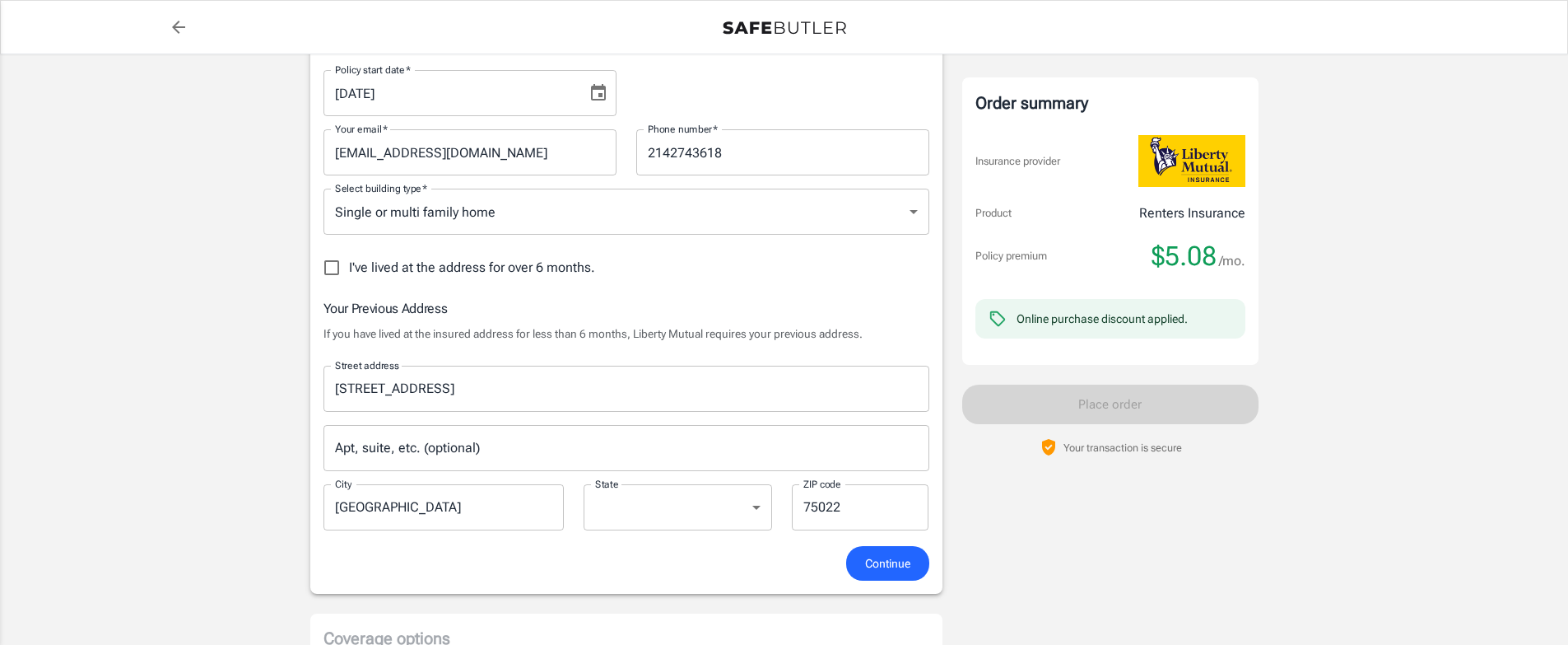
click at [893, 572] on span "Continue" at bounding box center [887, 564] width 45 height 20
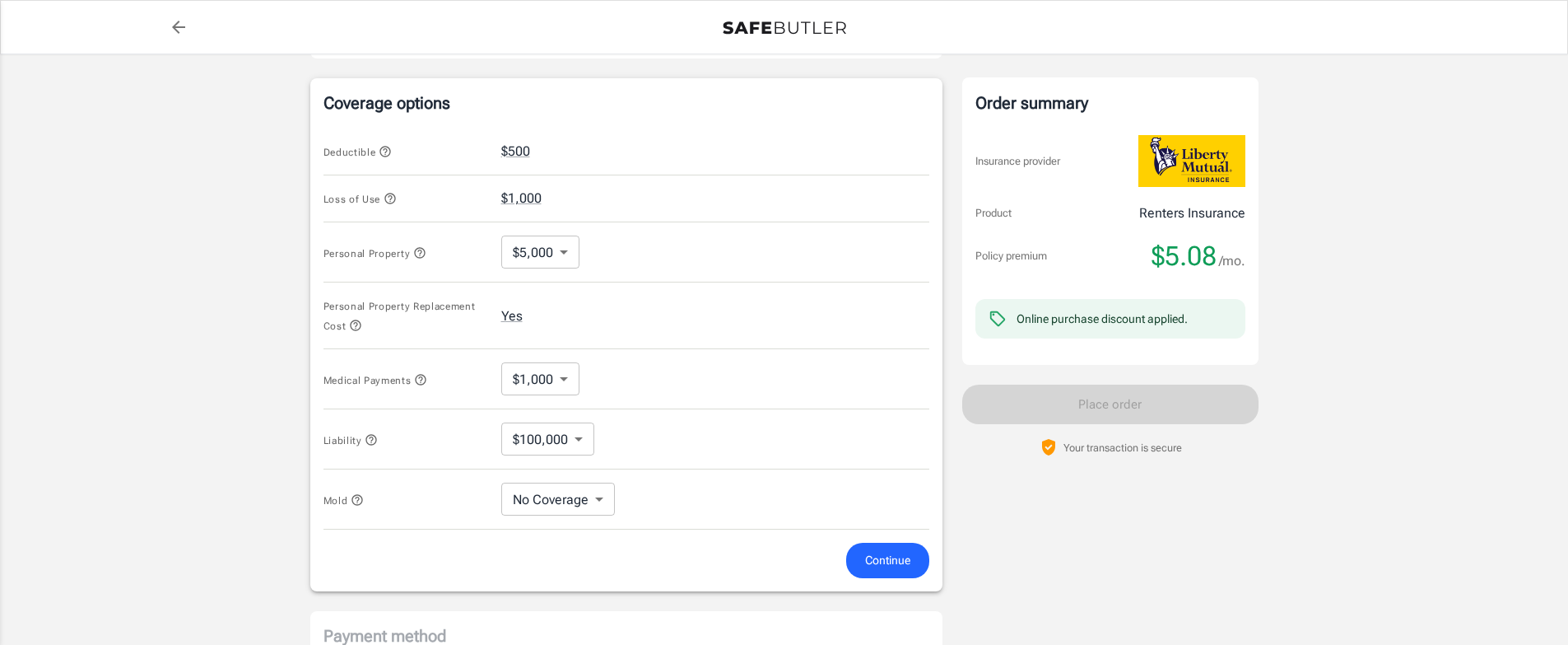
scroll to position [676, 0]
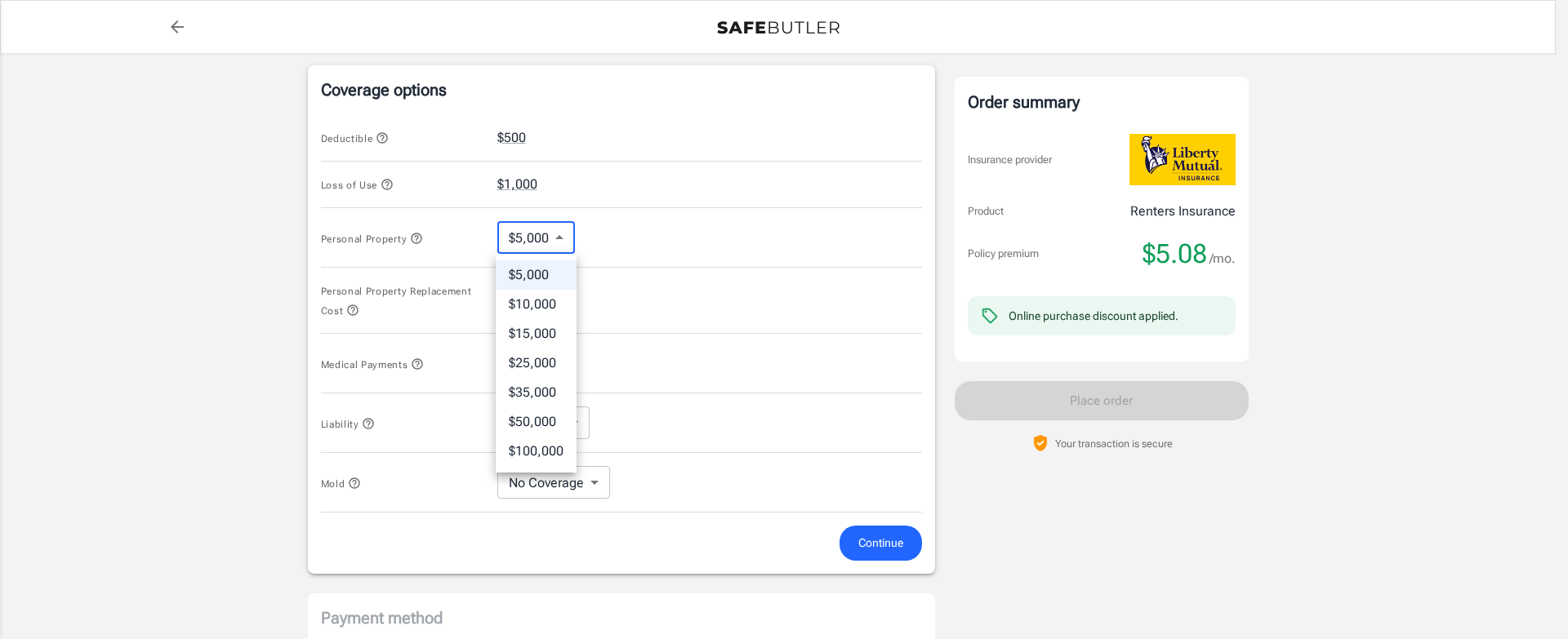
click at [558, 241] on body "Policy premium $ 5.08 /mo Liberty Mutual Renters Insurance 2601 LAKESIDE PKWY 5…" at bounding box center [784, 161] width 1568 height 1664
click at [541, 396] on li "$35,000" at bounding box center [535, 392] width 81 height 29
type input "35000"
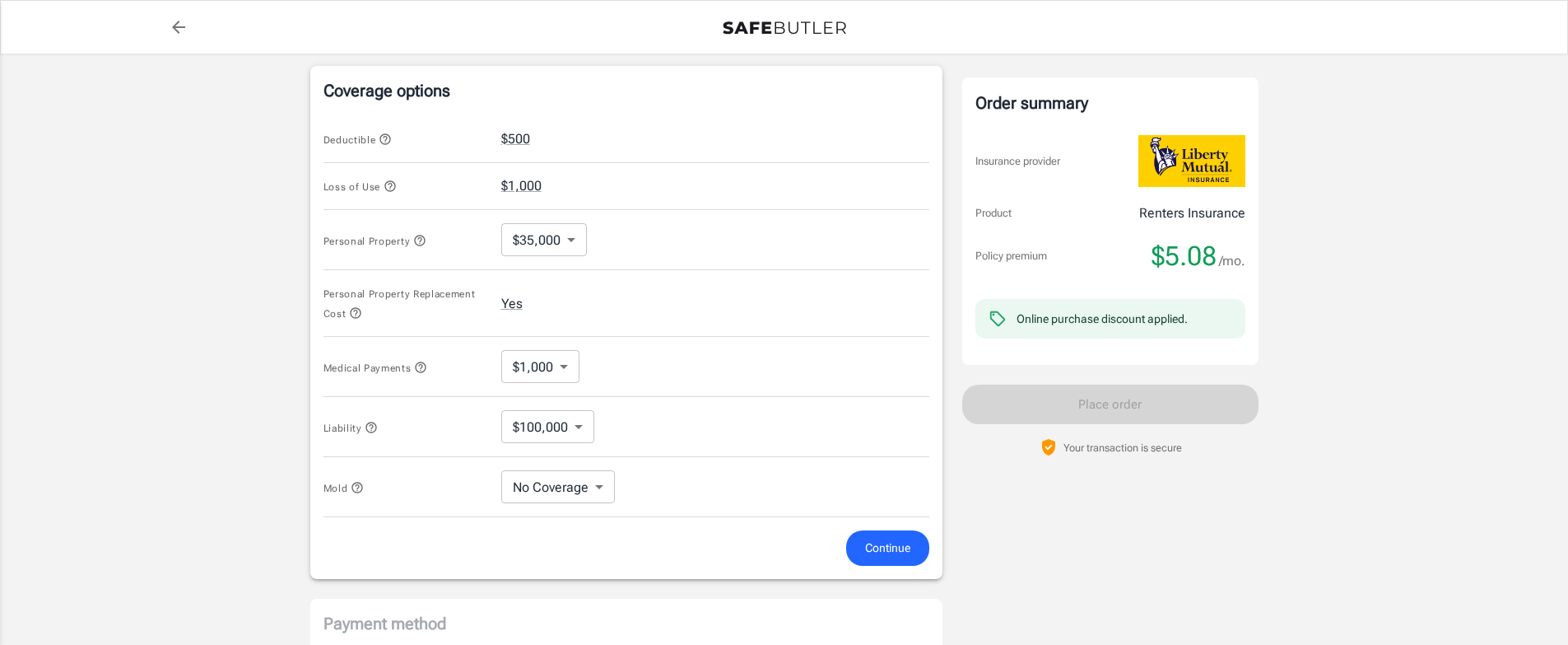
click at [388, 183] on icon "button" at bounding box center [390, 186] width 13 height 13
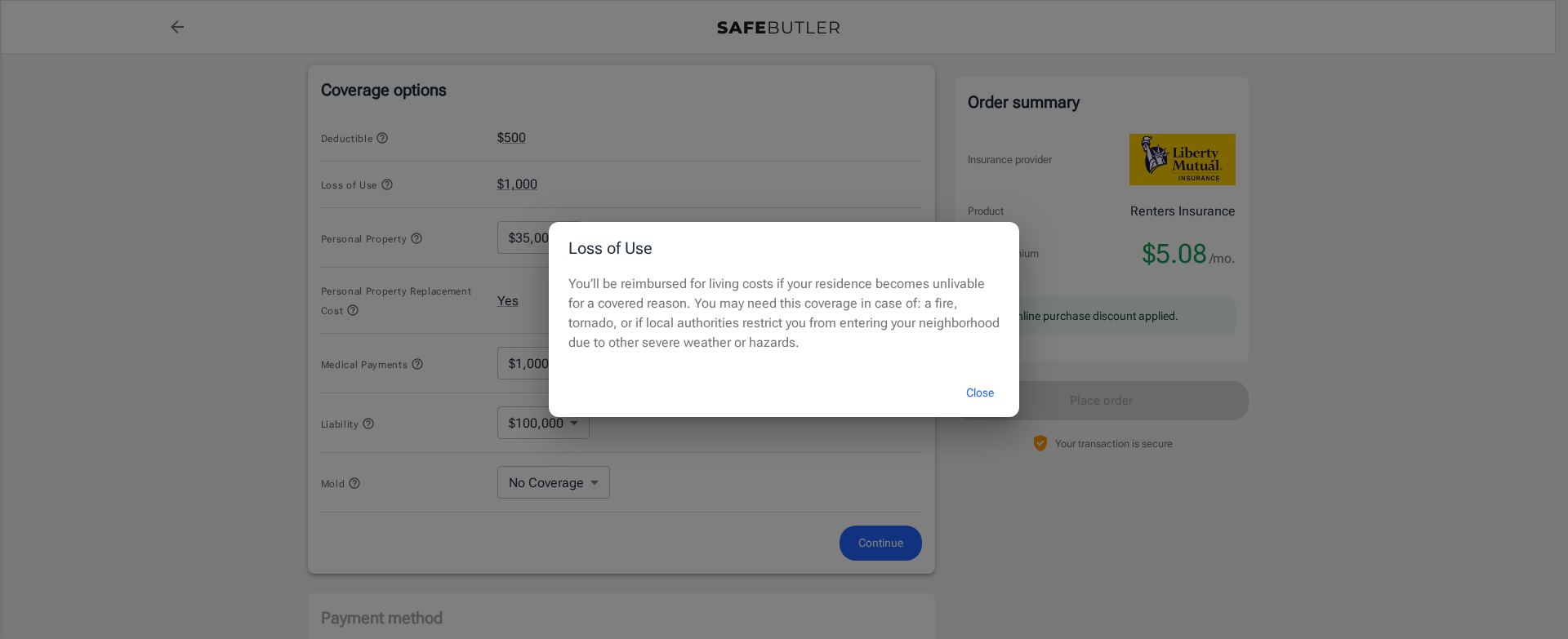
click at [976, 393] on button "Close" at bounding box center [980, 393] width 66 height 35
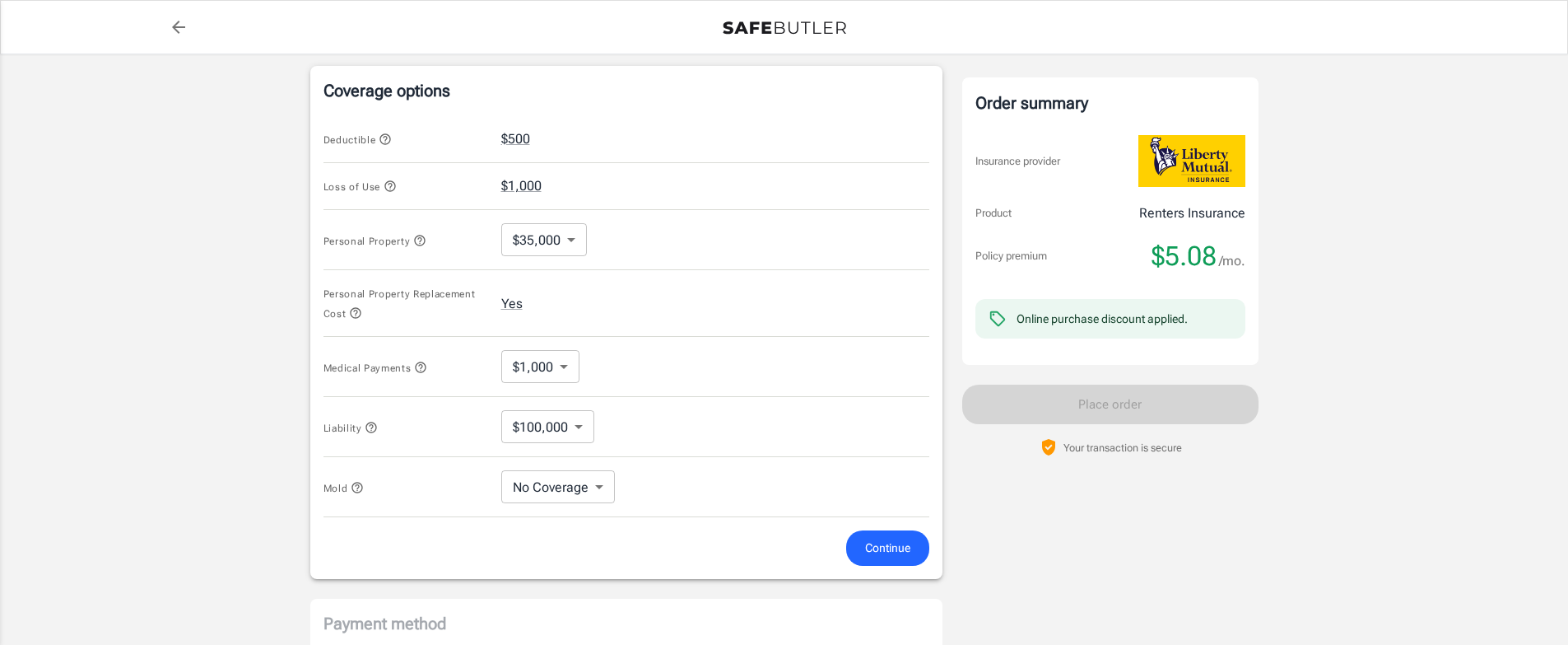
click at [357, 314] on icon "button" at bounding box center [356, 313] width 13 height 13
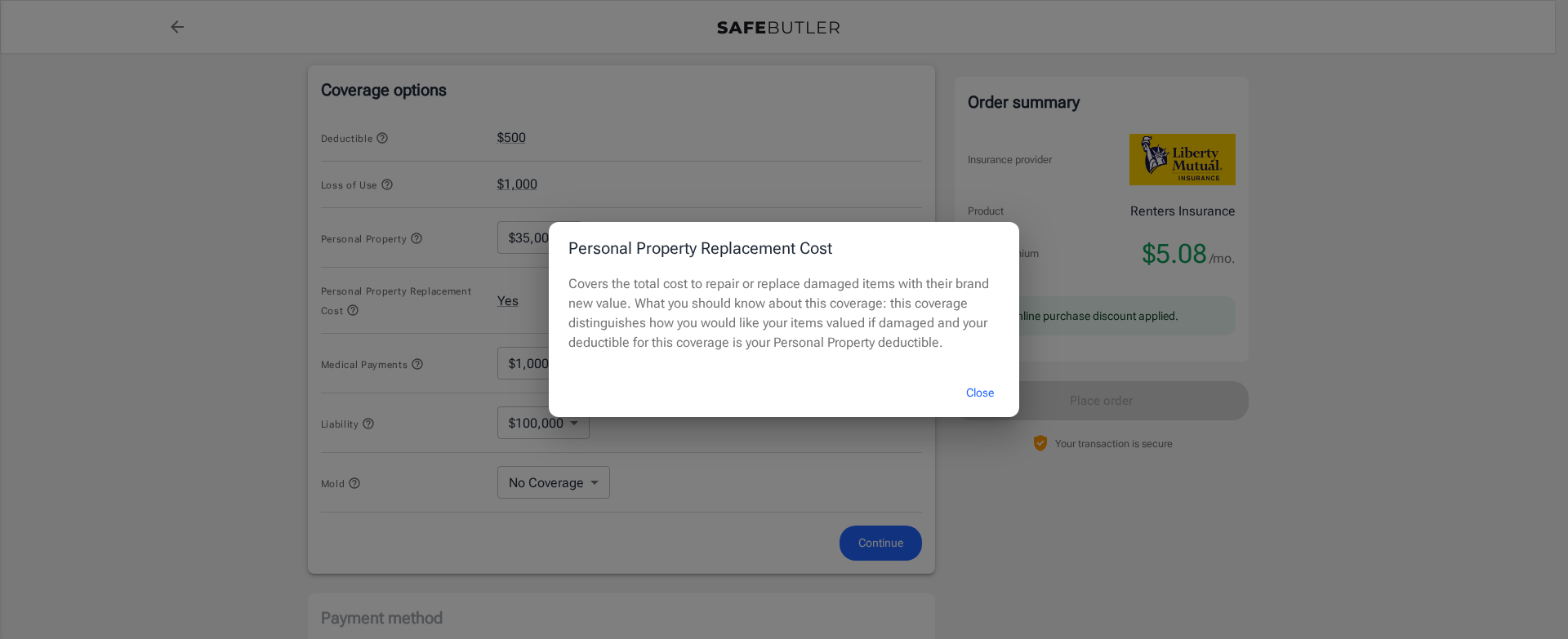
click at [990, 385] on button "Close" at bounding box center [980, 393] width 66 height 35
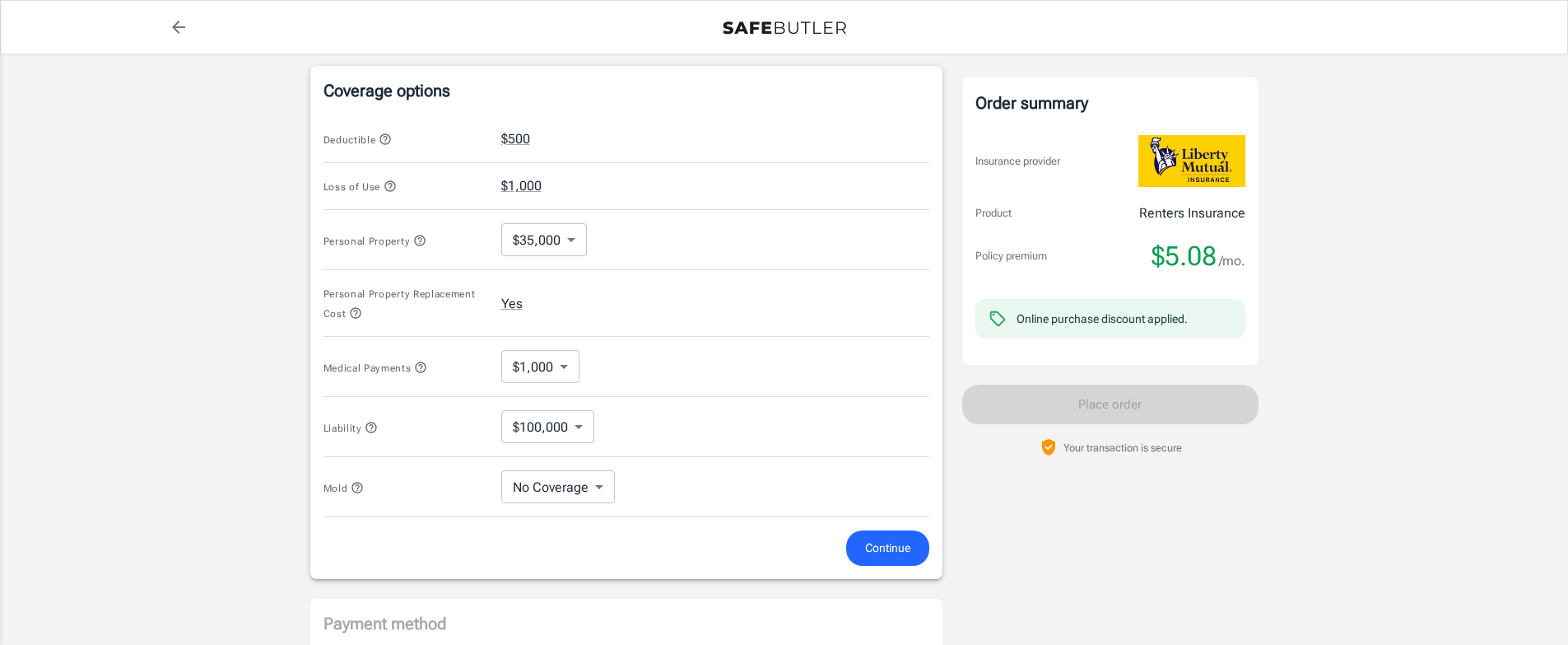
click at [394, 181] on icon "button" at bounding box center [390, 186] width 13 height 13
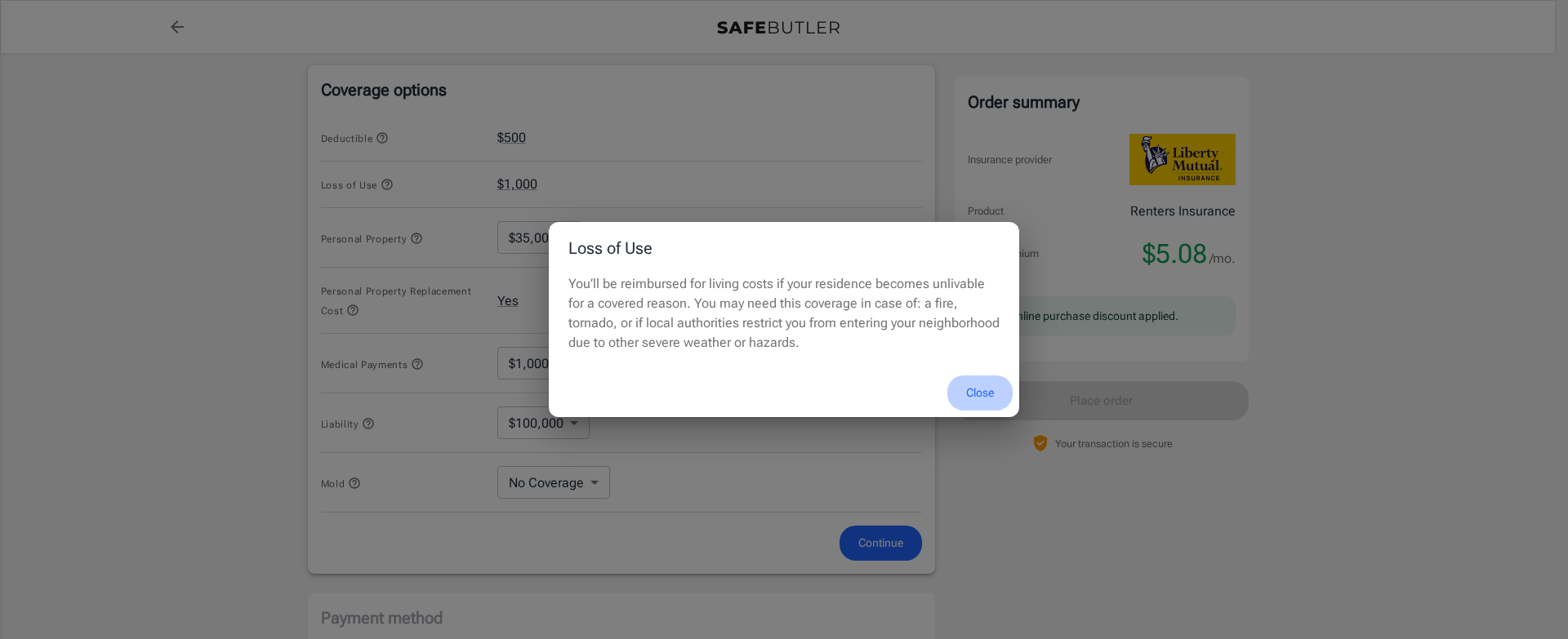
click at [979, 391] on button "Close" at bounding box center [980, 393] width 66 height 35
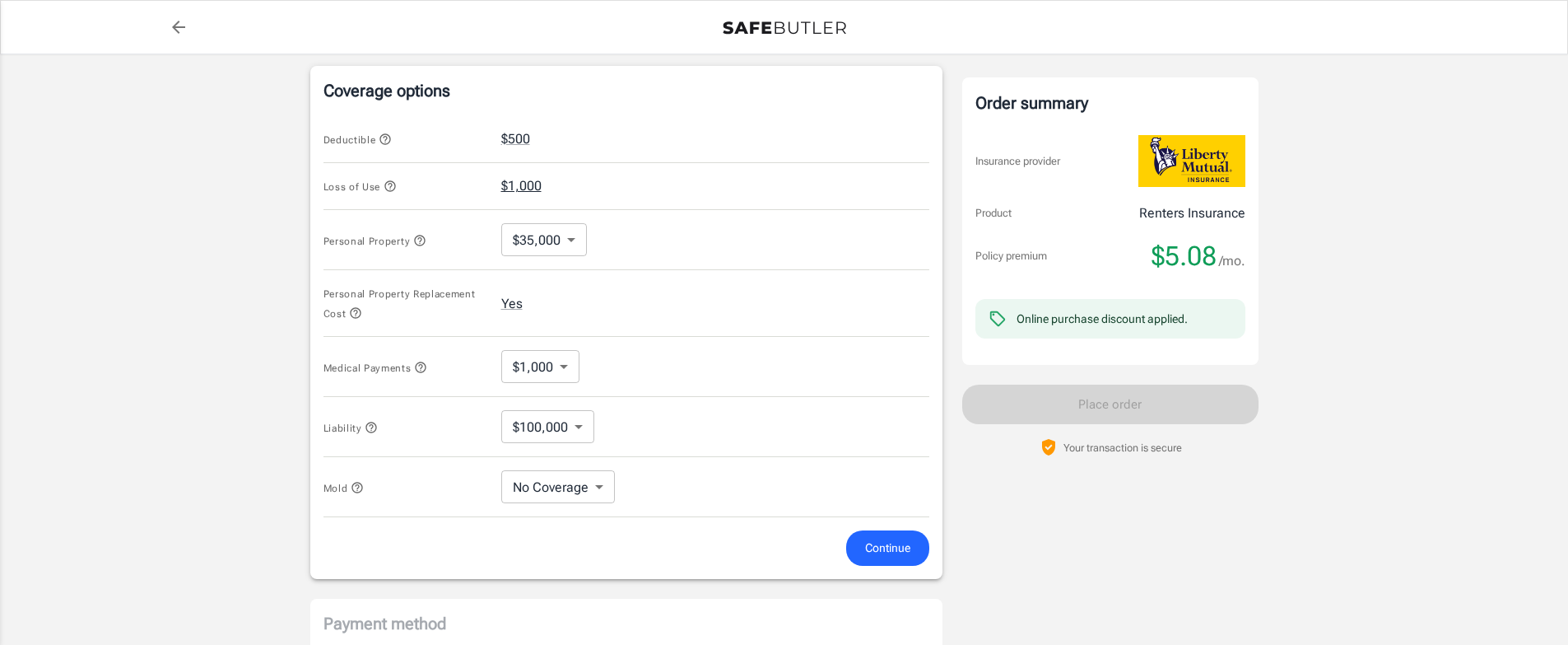
click at [537, 189] on button "$1,000" at bounding box center [521, 186] width 40 height 19
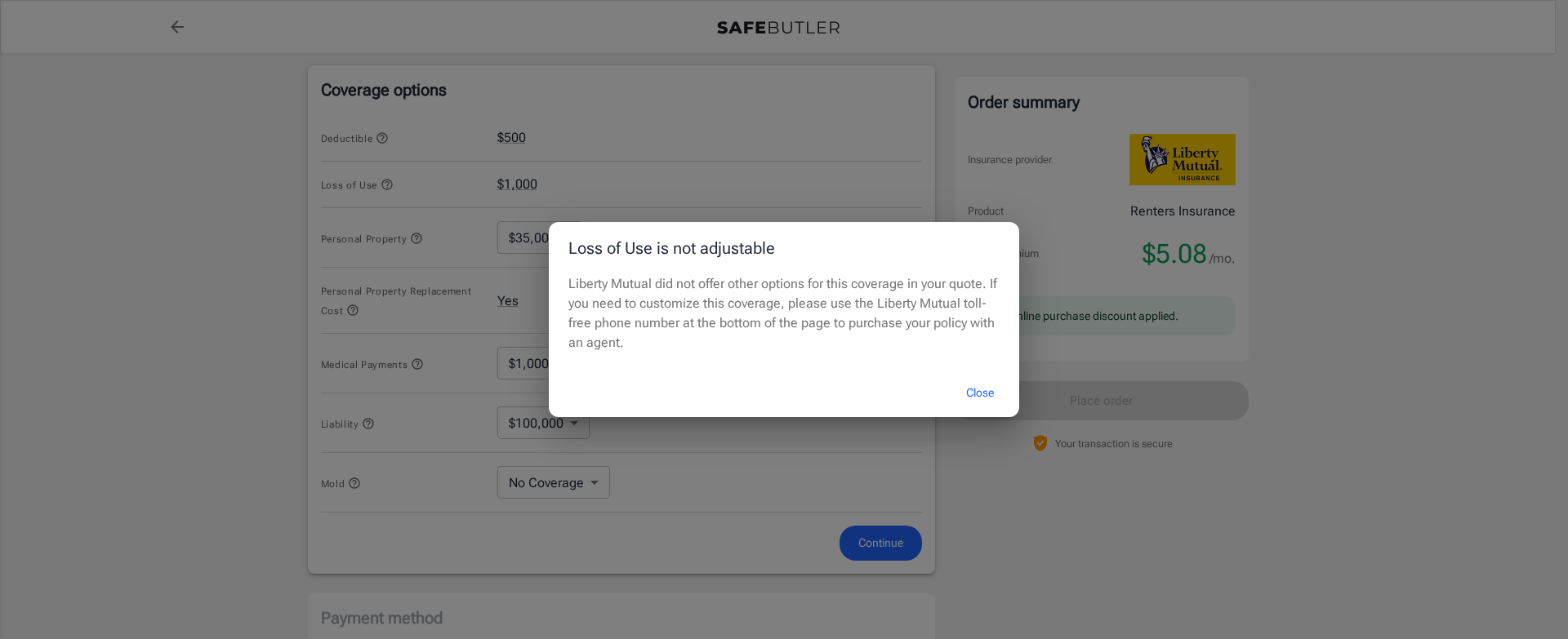
click at [983, 387] on button "Close" at bounding box center [980, 393] width 66 height 35
